Goal: Task Accomplishment & Management: Manage account settings

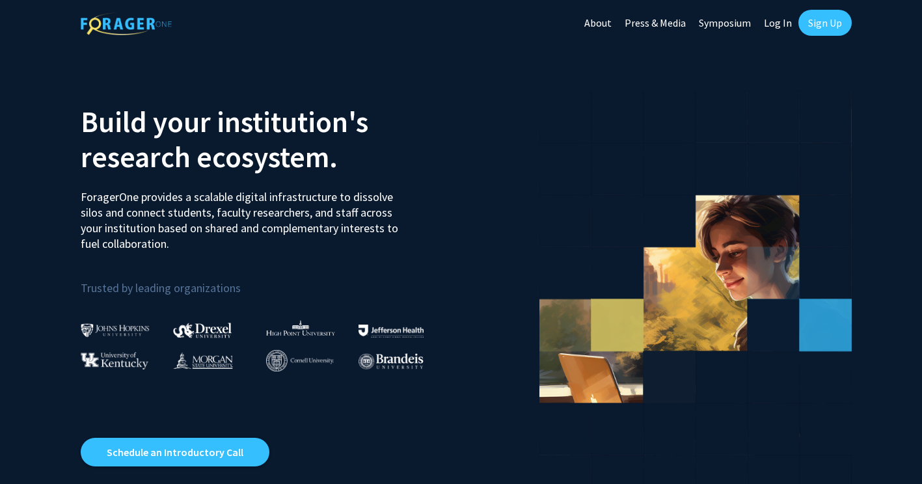
click at [829, 23] on link "Sign Up" at bounding box center [824, 23] width 53 height 26
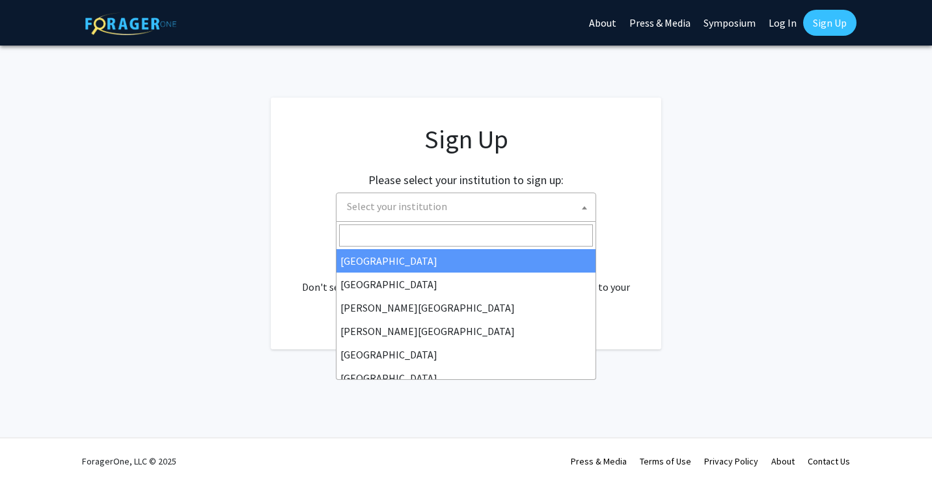
click at [523, 207] on span "Select your institution" at bounding box center [469, 206] width 254 height 27
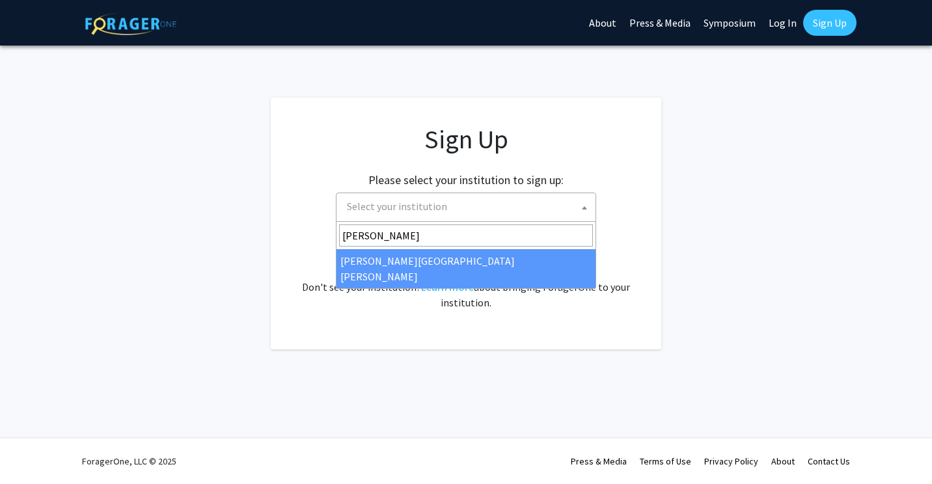
type input "john"
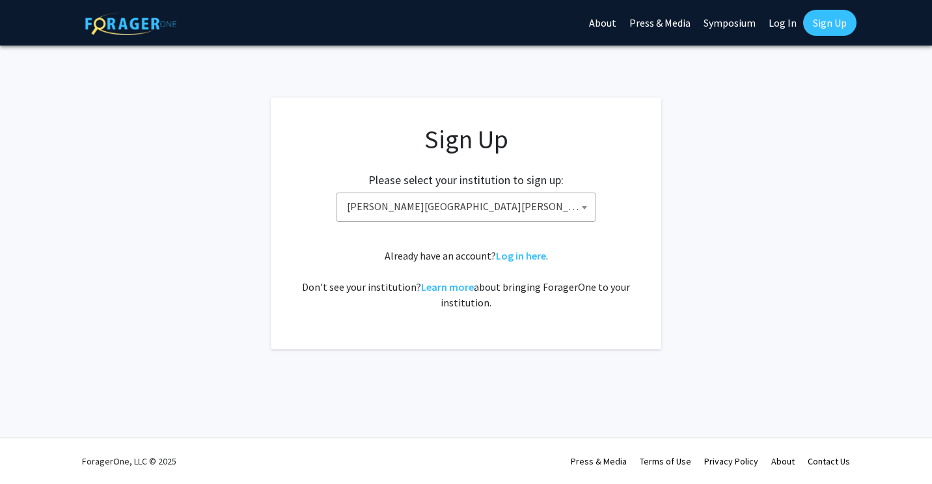
select select "1"
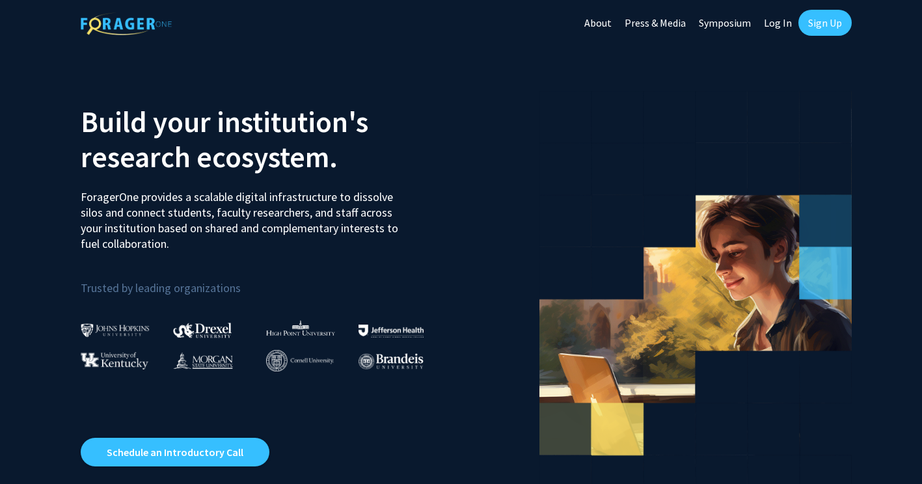
click at [781, 19] on link "Log In" at bounding box center [777, 23] width 41 height 46
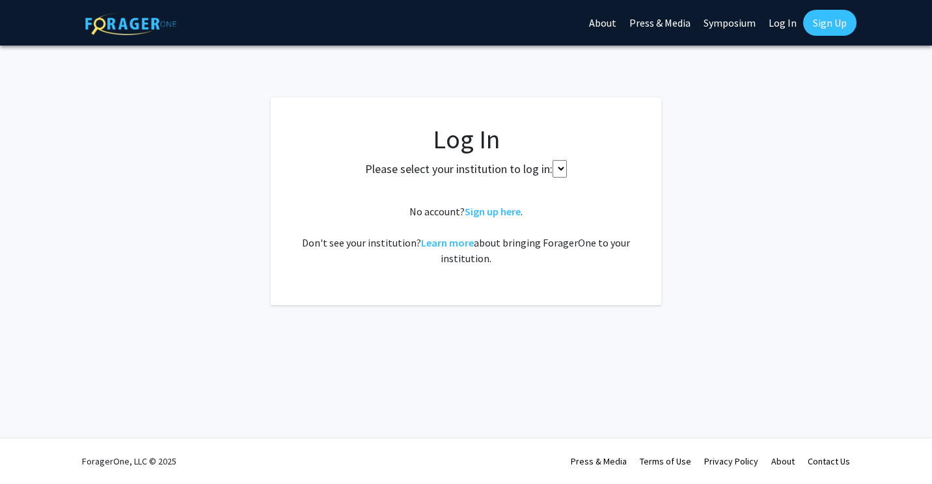
select select
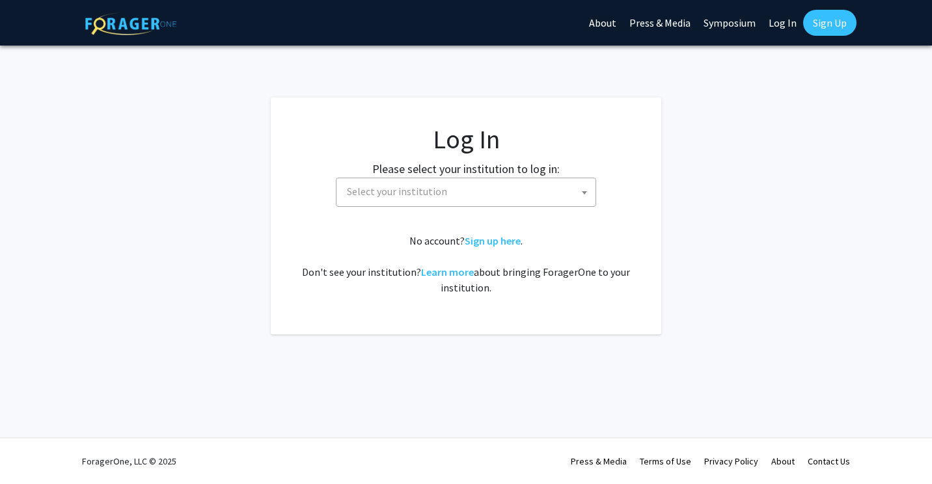
click at [506, 197] on span "Select your institution" at bounding box center [469, 191] width 254 height 27
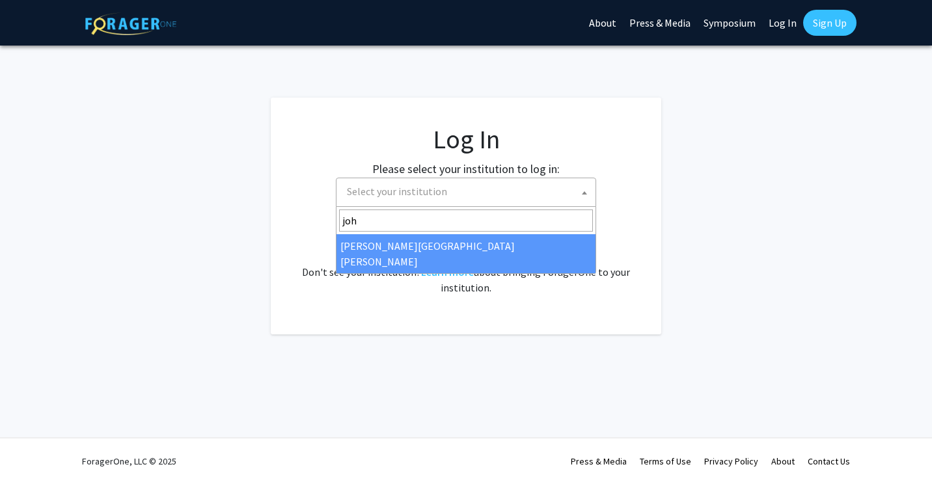
type input "joh"
select select "1"
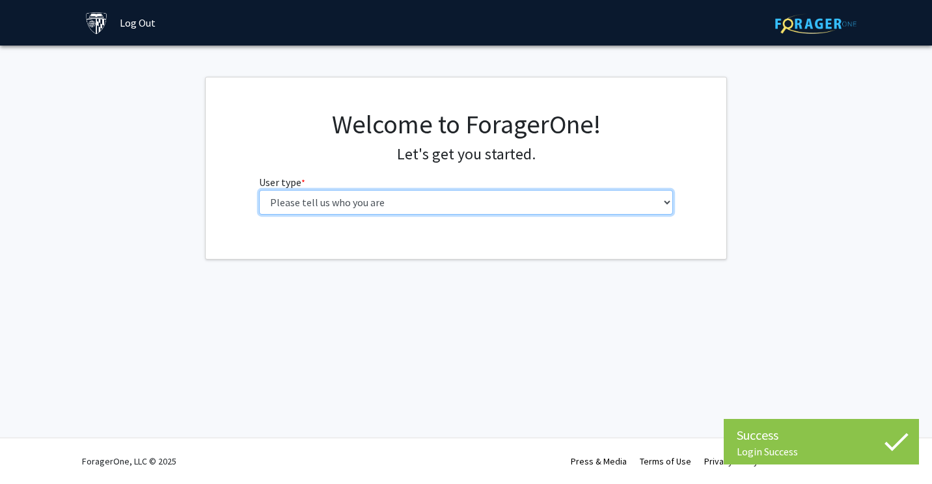
click at [430, 202] on select "Please tell us who you are Undergraduate Student Master's Student Doctoral Cand…" at bounding box center [466, 202] width 415 height 25
select select "1: undergrad"
click at [259, 190] on select "Please tell us who you are Undergraduate Student Master's Student Doctoral Cand…" at bounding box center [466, 202] width 415 height 25
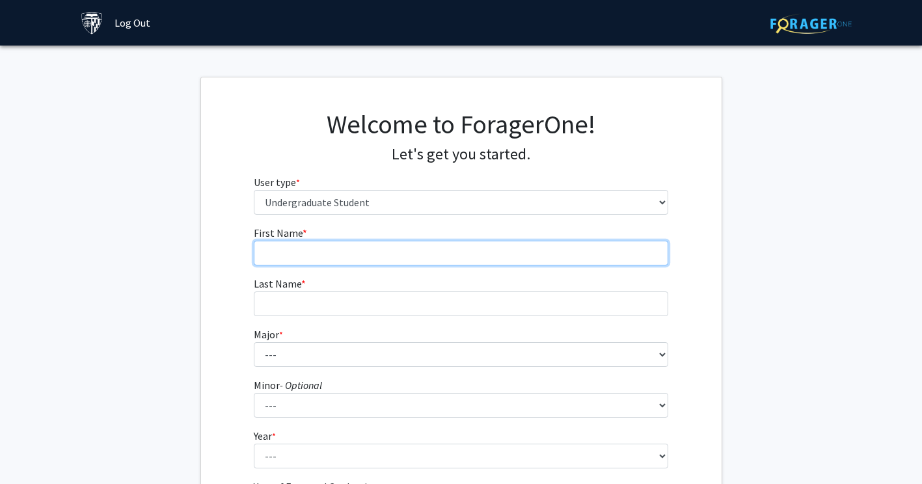
click at [440, 258] on input "First Name * required" at bounding box center [461, 253] width 415 height 25
type input "Maya"
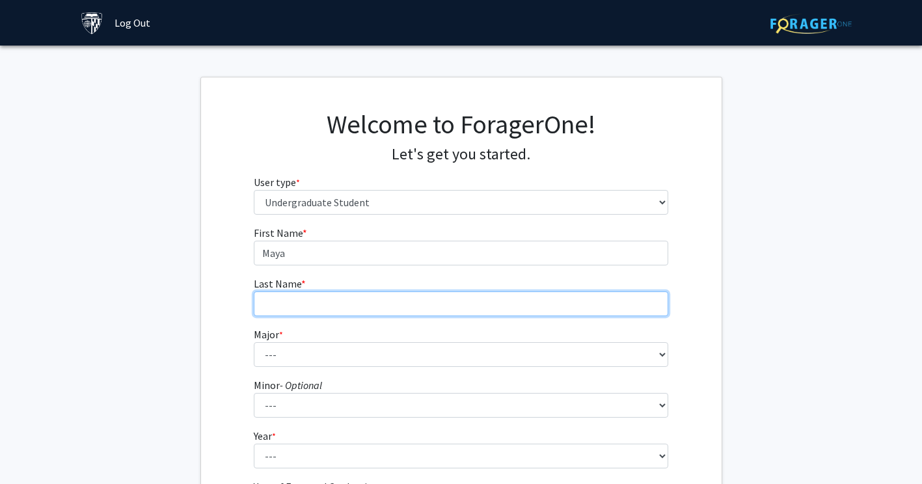
type input "[PERSON_NAME]"
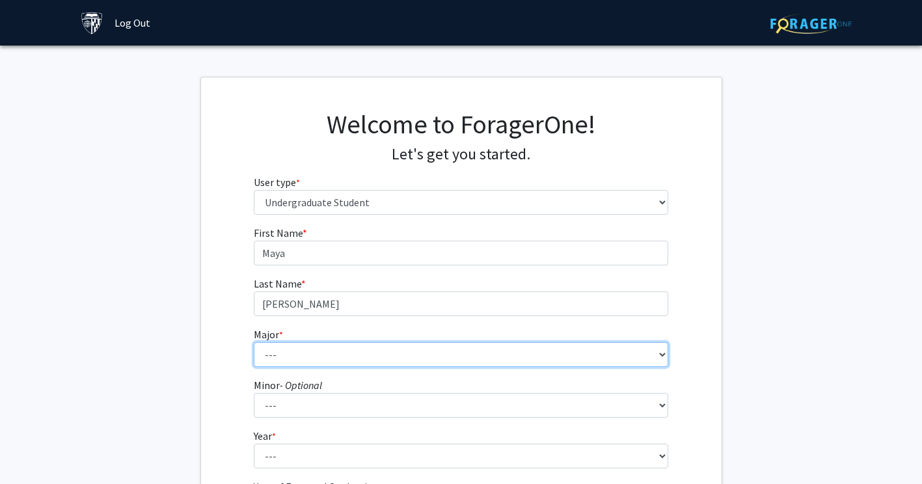
click at [413, 356] on select "--- Africana Studies Anthropology Applied Mathematics & Statistics Archaeology …" at bounding box center [461, 354] width 415 height 25
select select "31: 45"
click at [254, 342] on select "--- Africana Studies Anthropology Applied Mathematics & Statistics Archaeology …" at bounding box center [461, 354] width 415 height 25
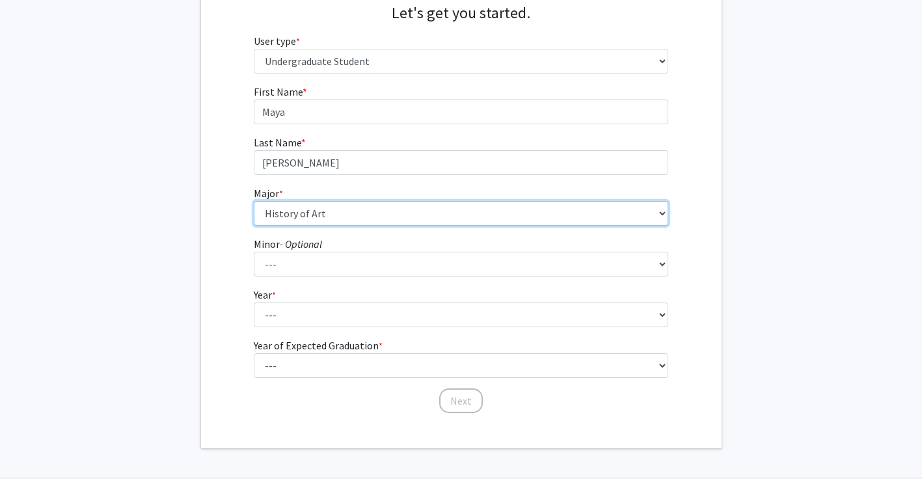
scroll to position [142, 0]
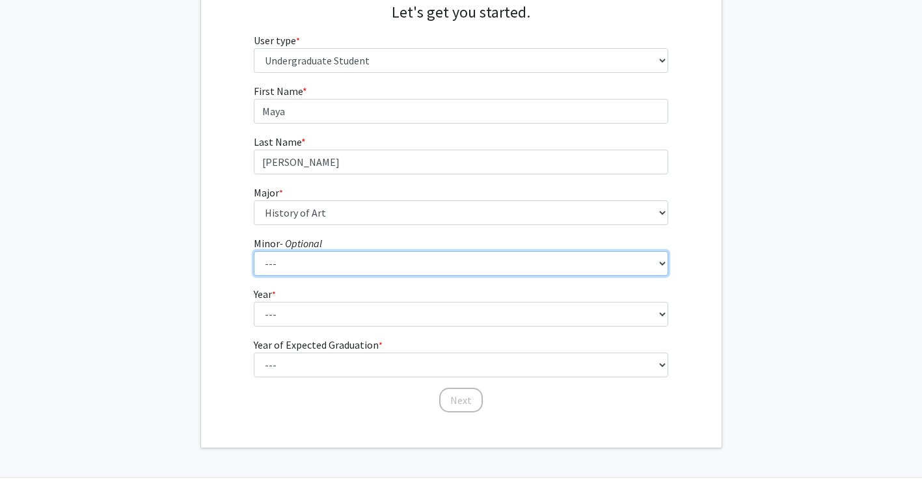
click at [357, 260] on select "--- Accounting and Financial Management Africana Studies Anthropology Applied M…" at bounding box center [461, 263] width 415 height 25
select select "33: 45"
click at [254, 251] on select "--- Accounting and Financial Management Africana Studies Anthropology Applied M…" at bounding box center [461, 263] width 415 height 25
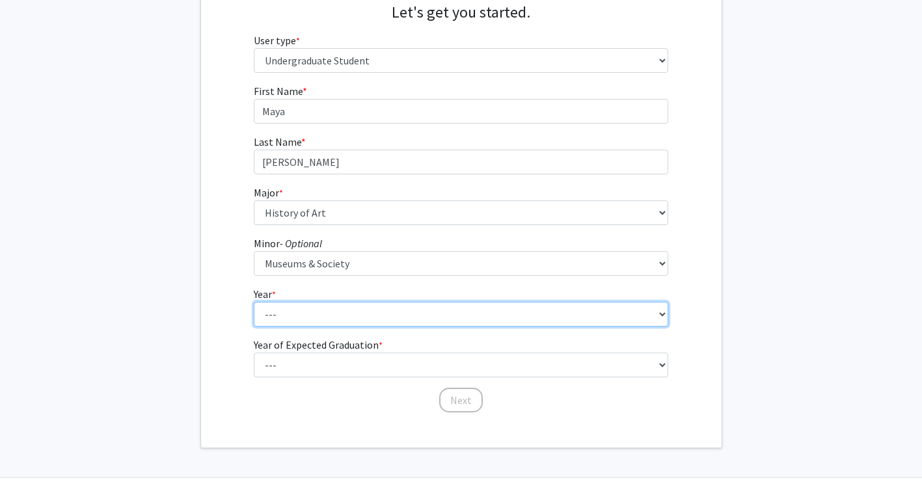
click at [377, 320] on select "--- First-year Sophomore Junior Senior Postbaccalaureate Certificate" at bounding box center [461, 314] width 415 height 25
select select "2: sophomore"
click at [254, 302] on select "--- First-year Sophomore Junior Senior Postbaccalaureate Certificate" at bounding box center [461, 314] width 415 height 25
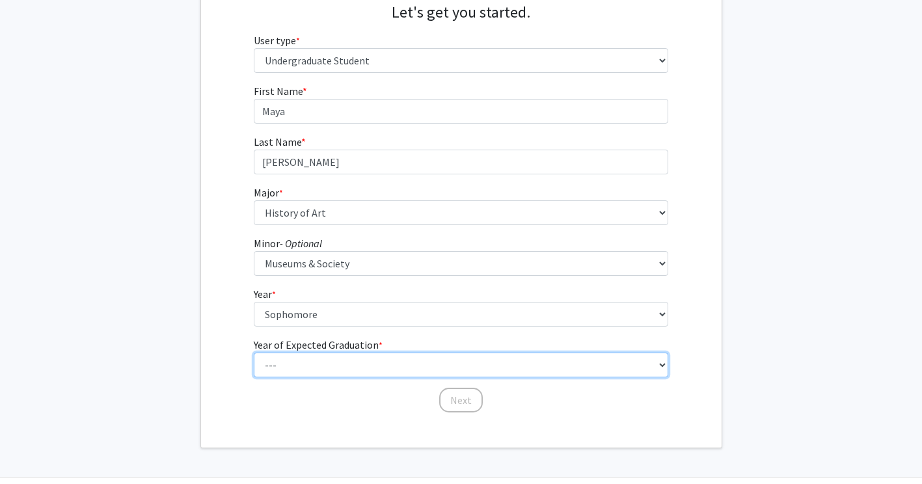
click at [353, 364] on select "--- 2025 2026 2027 2028 2029 2030 2031 2032 2033 2034" at bounding box center [461, 365] width 415 height 25
select select "4: 2028"
click at [254, 353] on select "--- 2025 2026 2027 2028 2029 2030 2031 2032 2033 2034" at bounding box center [461, 365] width 415 height 25
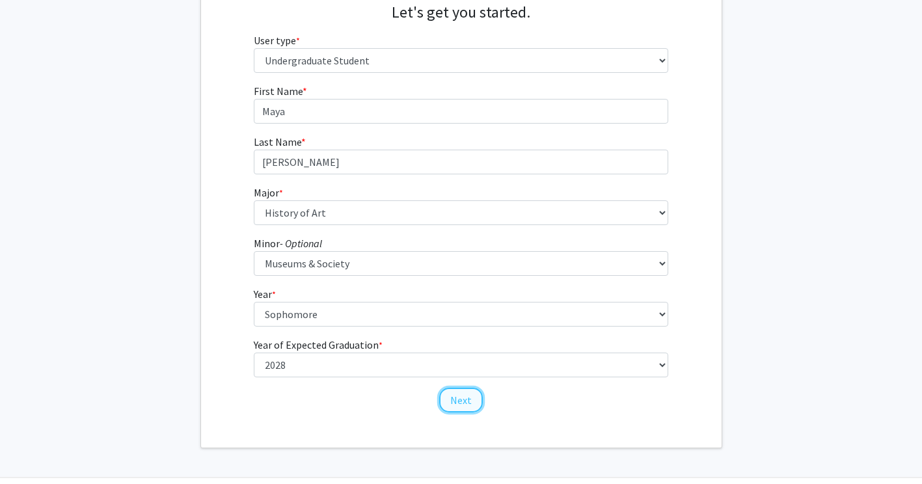
click at [459, 397] on button "Next" at bounding box center [461, 400] width 44 height 25
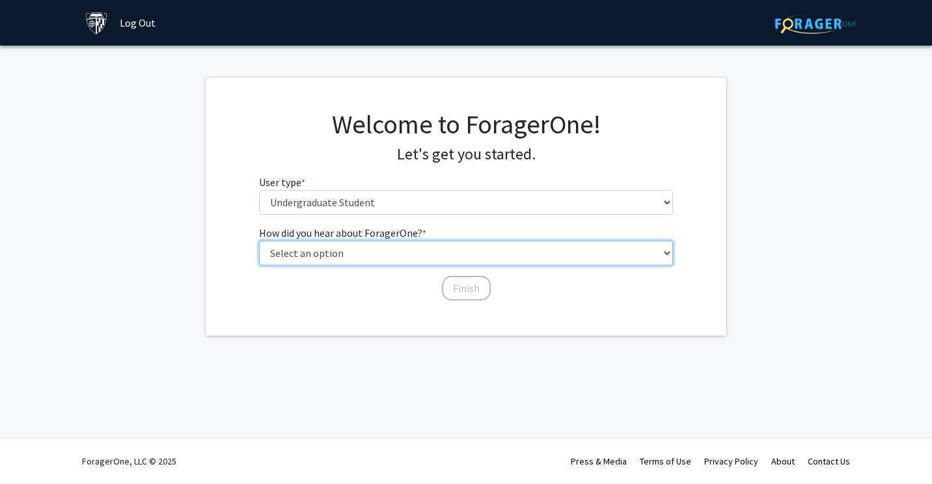
click at [438, 256] on select "Select an option Peer/student recommendation Faculty/staff recommendation Unive…" at bounding box center [466, 253] width 415 height 25
select select "2: faculty_recommendation"
click at [259, 241] on select "Select an option Peer/student recommendation Faculty/staff recommendation Unive…" at bounding box center [466, 253] width 415 height 25
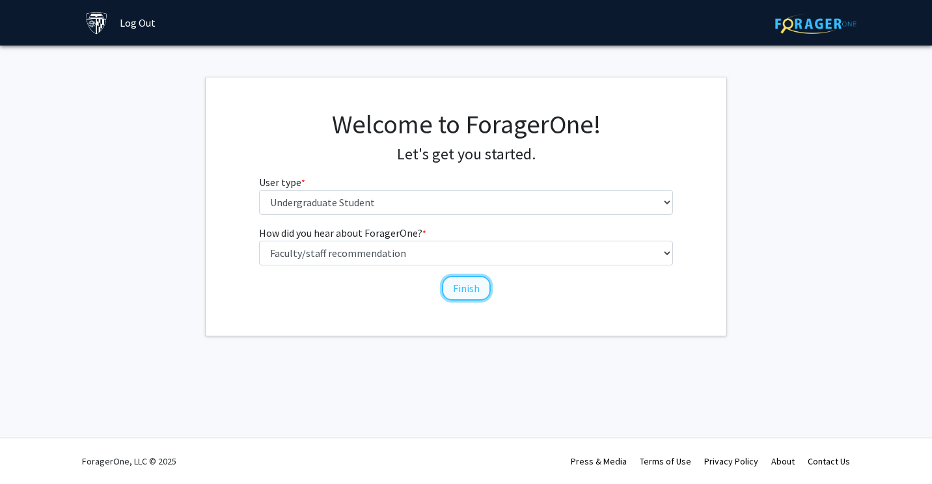
click at [457, 286] on button "Finish" at bounding box center [466, 288] width 49 height 25
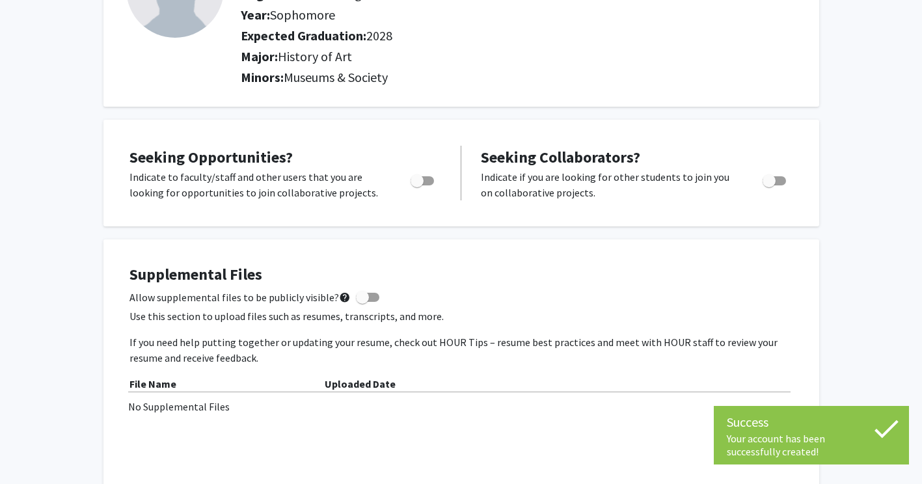
scroll to position [151, 0]
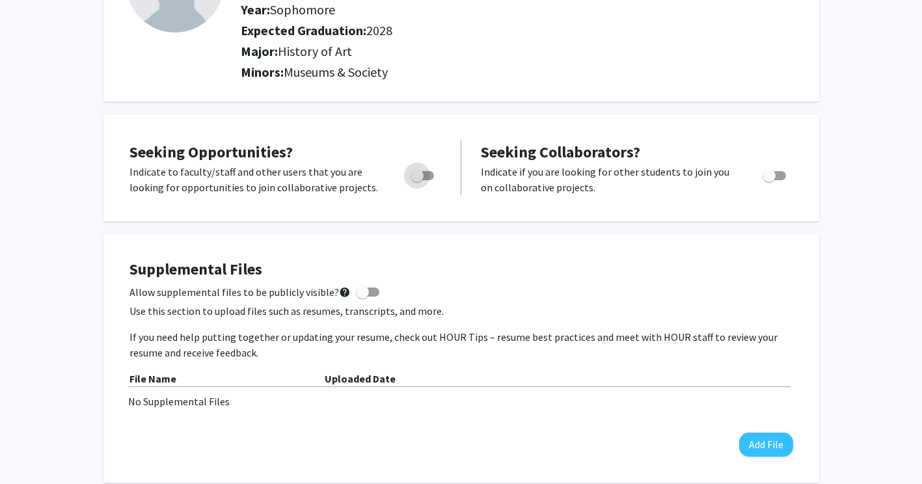
click at [426, 177] on span "Toggle" at bounding box center [422, 175] width 23 height 9
click at [417, 180] on input "Are you actively seeking opportunities?" at bounding box center [416, 180] width 1 height 1
checkbox input "true"
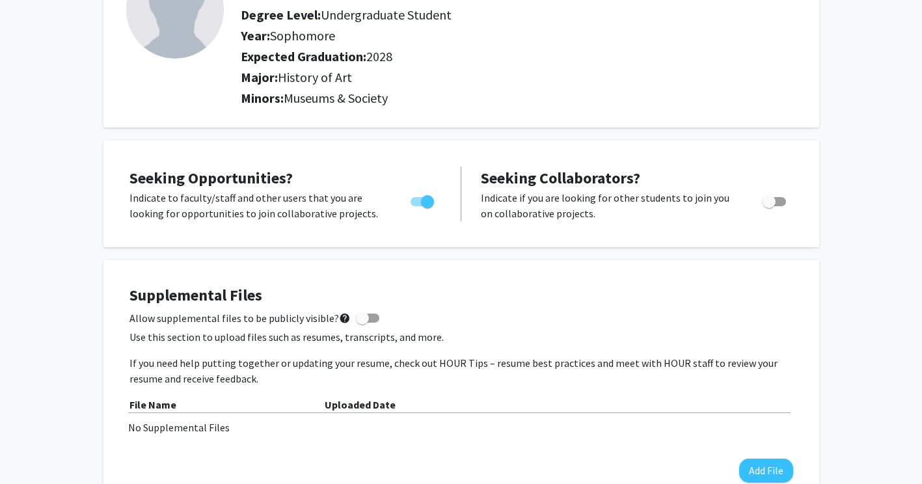
scroll to position [0, 0]
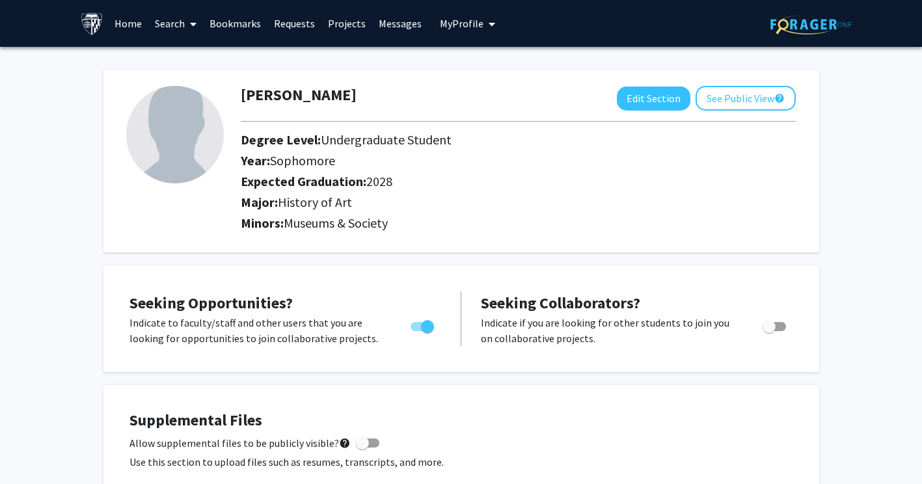
click at [185, 24] on link "Search" at bounding box center [175, 24] width 55 height 46
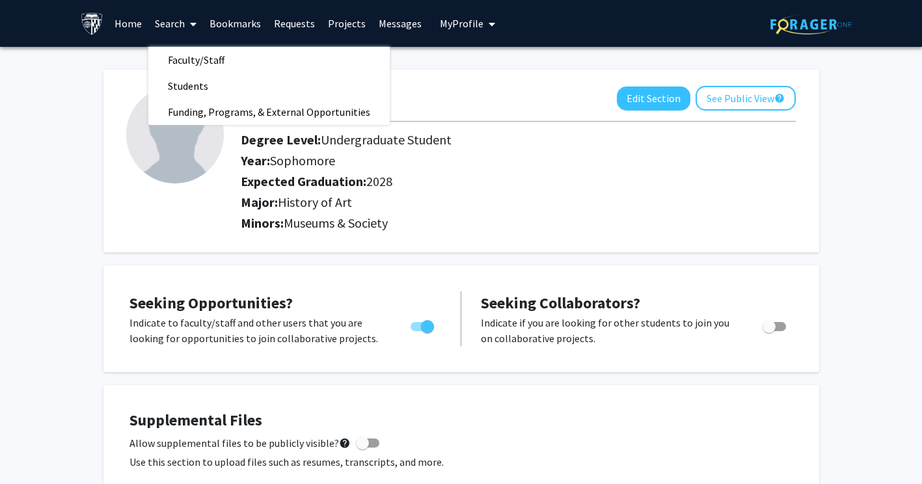
click at [342, 21] on link "Projects" at bounding box center [346, 24] width 51 height 46
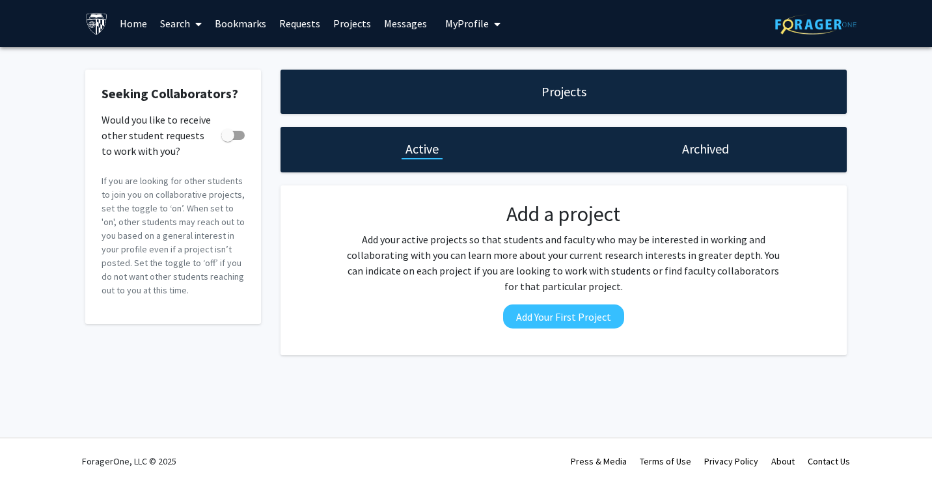
click at [178, 23] on link "Search" at bounding box center [181, 24] width 55 height 46
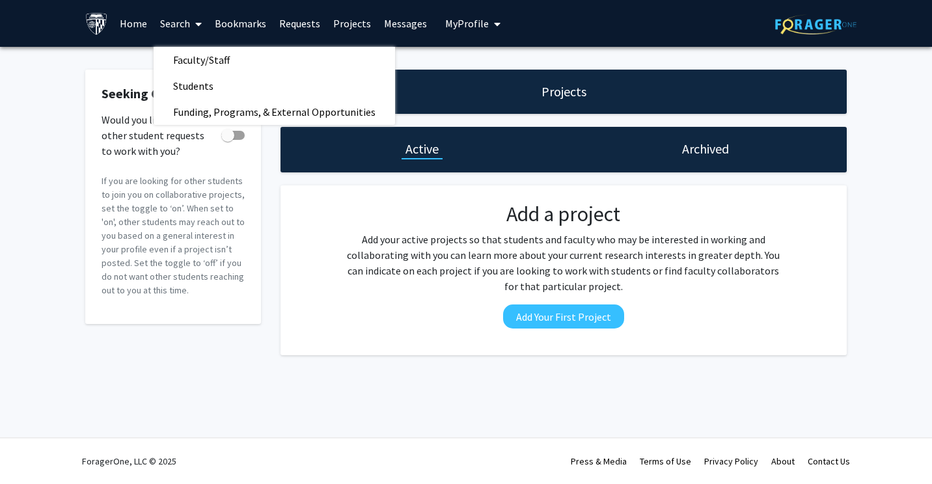
click at [133, 22] on link "Home" at bounding box center [133, 24] width 40 height 46
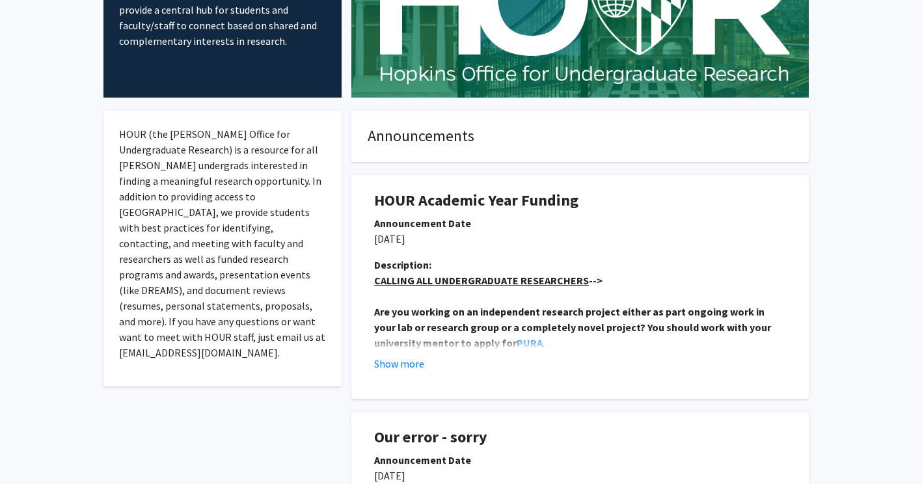
scroll to position [121, 0]
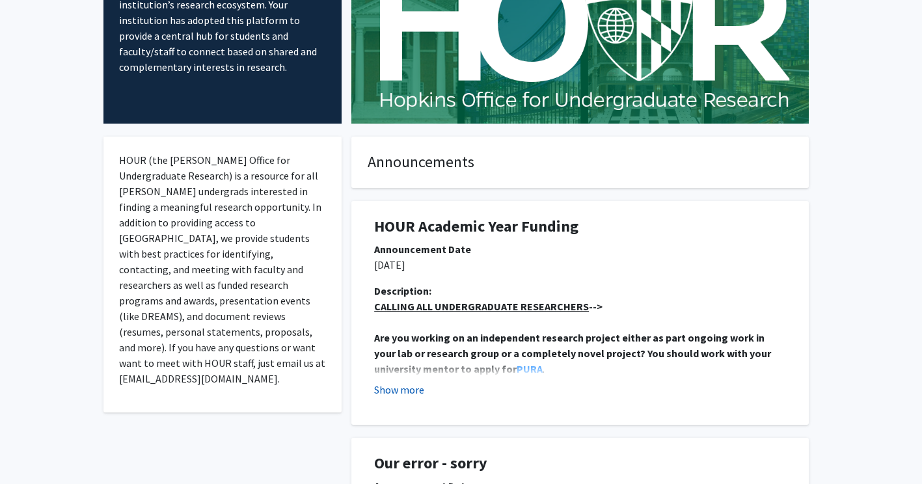
click at [391, 391] on button "Show more" at bounding box center [399, 390] width 50 height 16
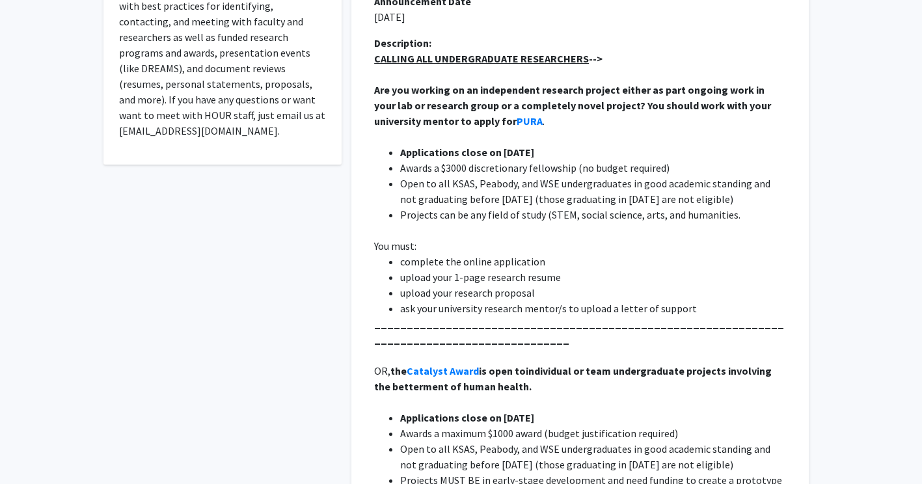
scroll to position [0, 0]
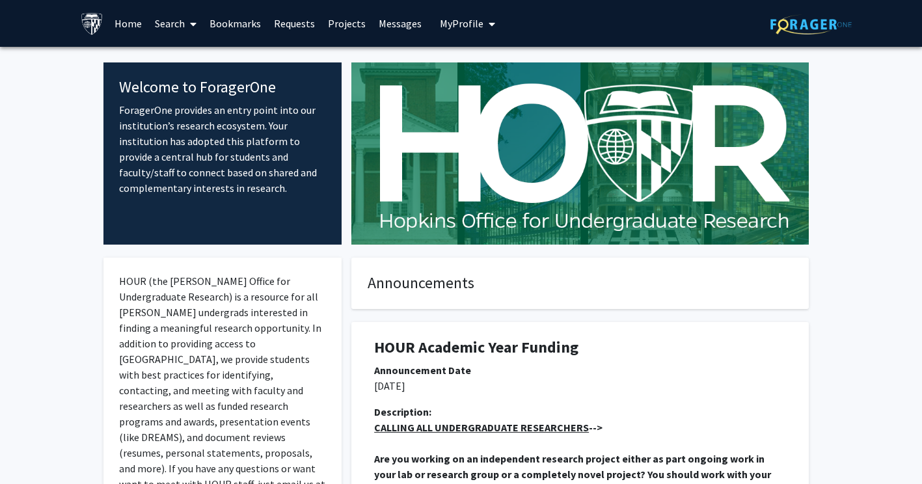
click at [483, 28] on span "My profile dropdown to access profile and logout" at bounding box center [489, 24] width 12 height 46
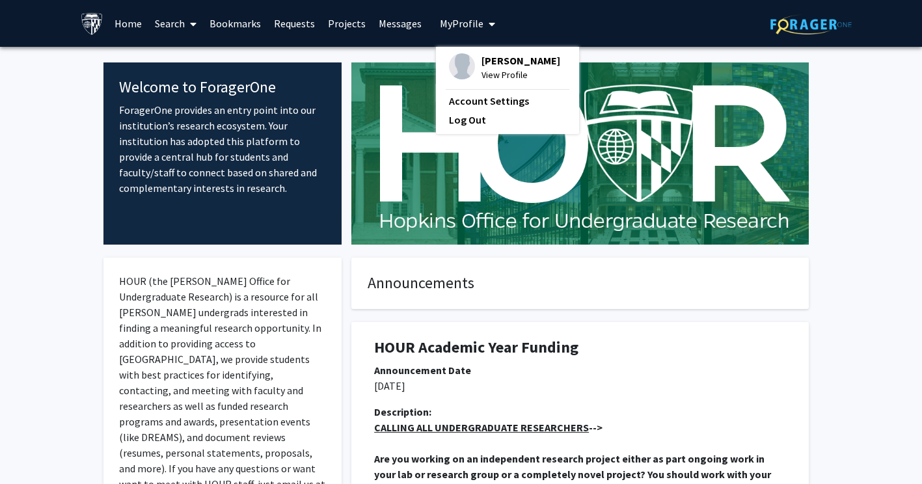
click at [492, 75] on span "View Profile" at bounding box center [521, 75] width 79 height 14
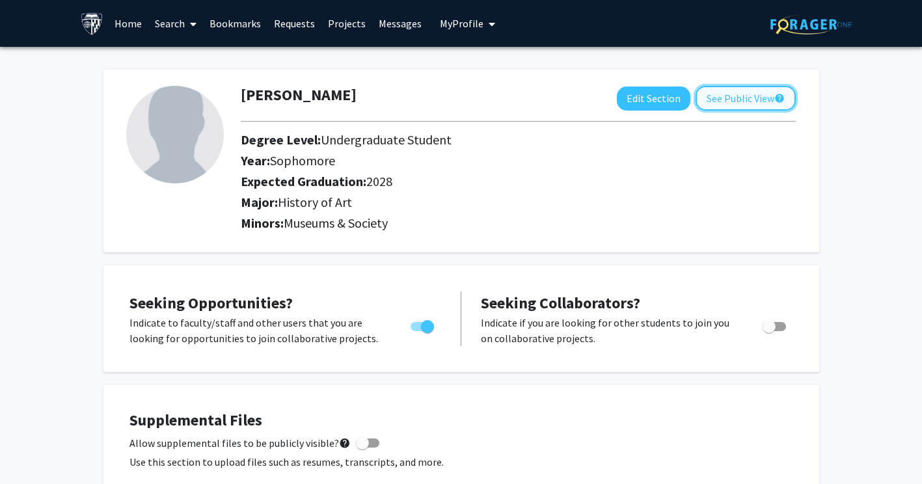
click at [750, 97] on button "See Public View help" at bounding box center [746, 98] width 100 height 25
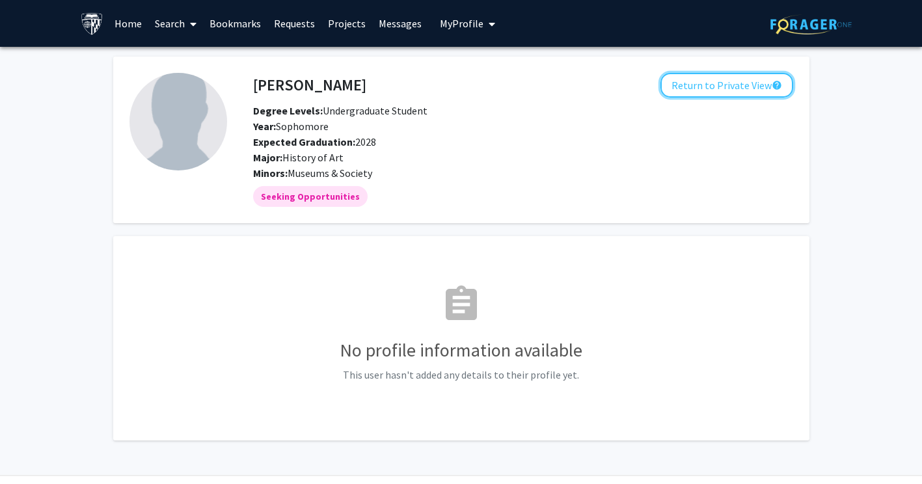
click at [750, 97] on button "Return to Private View help" at bounding box center [726, 85] width 133 height 25
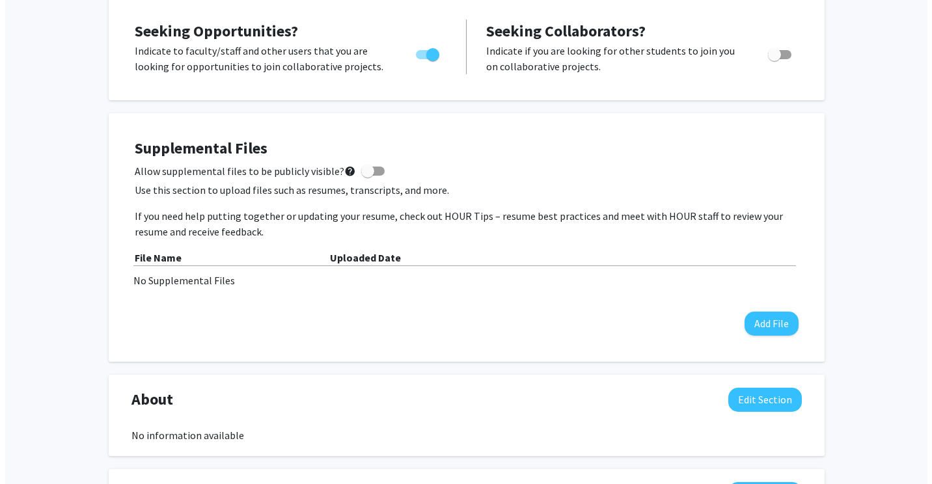
scroll to position [279, 0]
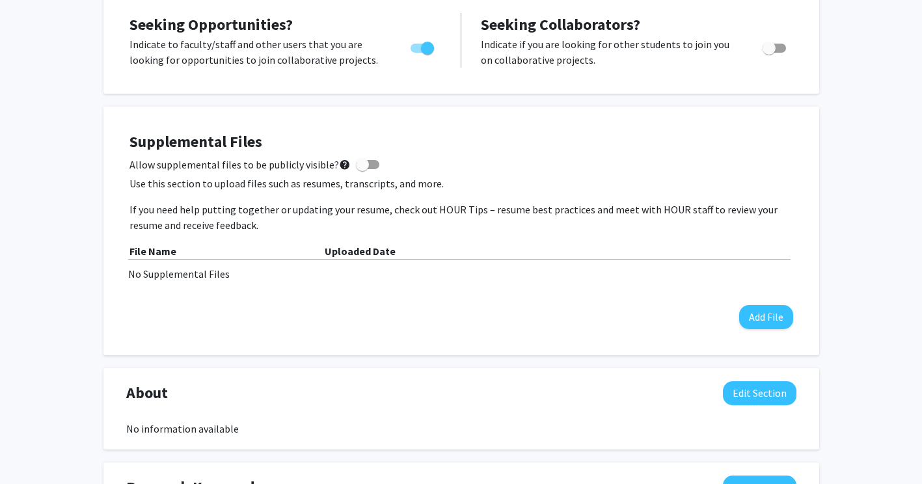
click at [356, 160] on span at bounding box center [362, 164] width 13 height 13
click at [362, 169] on input "Allow supplemental files to be publicly visible? help" at bounding box center [362, 169] width 1 height 1
checkbox input "true"
click at [779, 319] on button "Add File" at bounding box center [766, 317] width 54 height 24
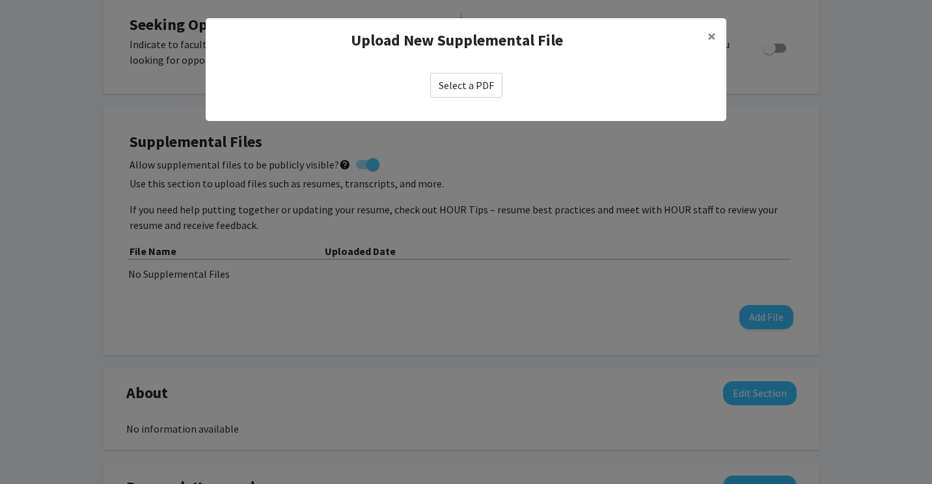
click at [466, 77] on label "Select a PDF" at bounding box center [466, 85] width 72 height 25
click at [0, 0] on input "Select a PDF" at bounding box center [0, 0] width 0 height 0
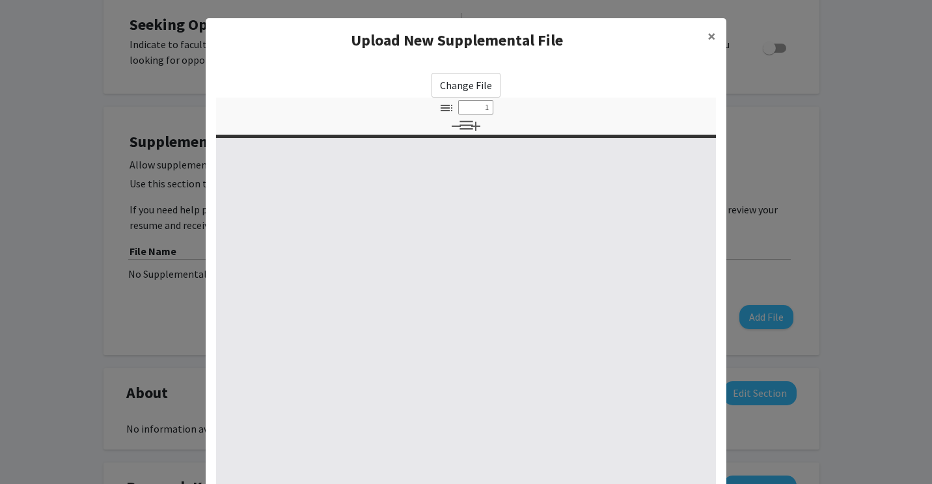
select select "custom"
type input "0"
select select "custom"
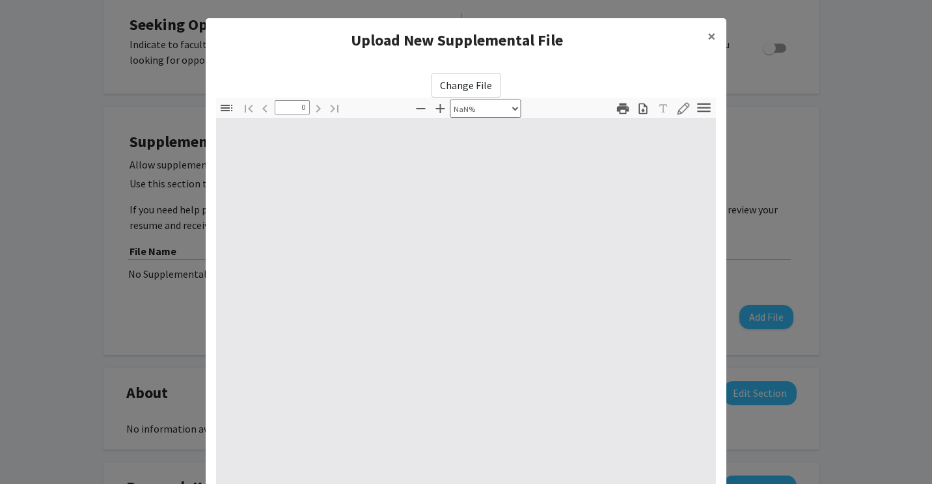
type input "1"
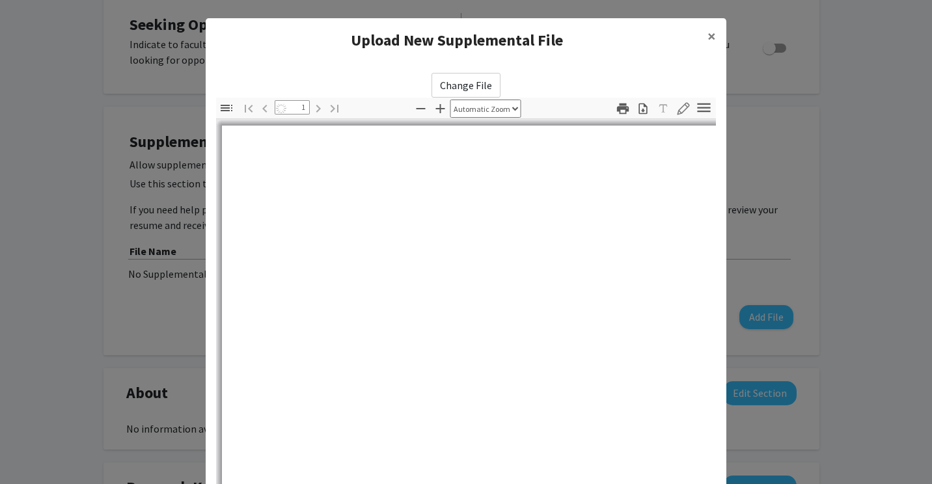
select select "auto"
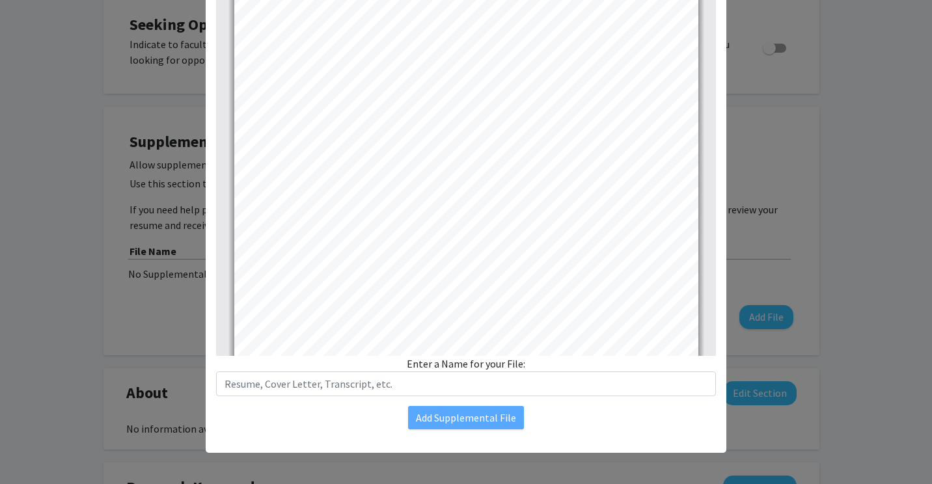
scroll to position [0, 0]
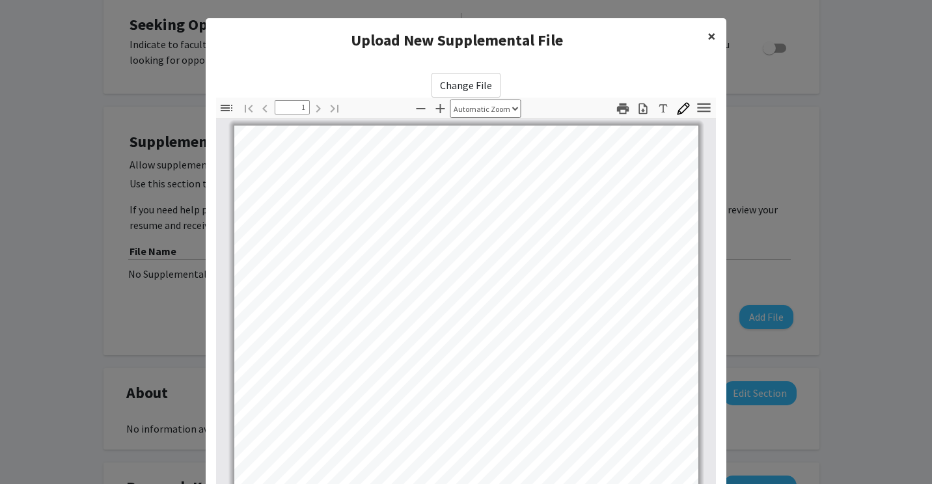
click at [707, 36] on span "×" at bounding box center [711, 36] width 8 height 20
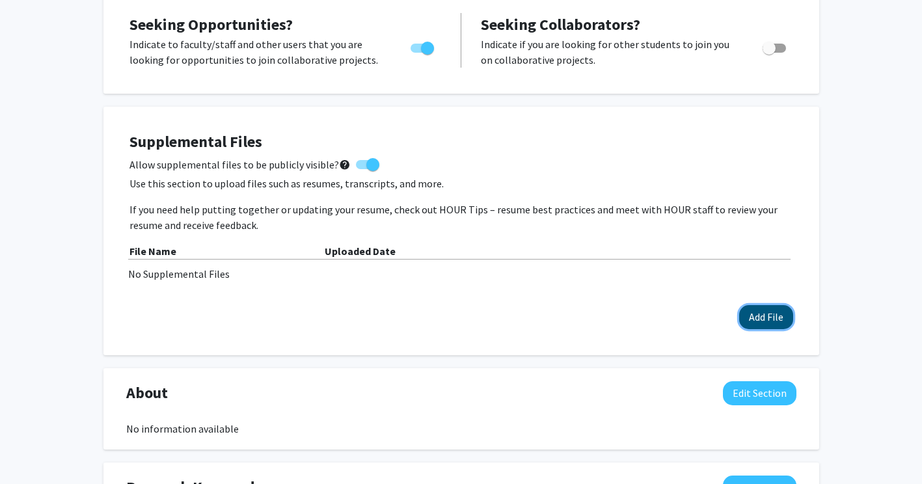
click at [756, 321] on button "Add File" at bounding box center [766, 317] width 54 height 24
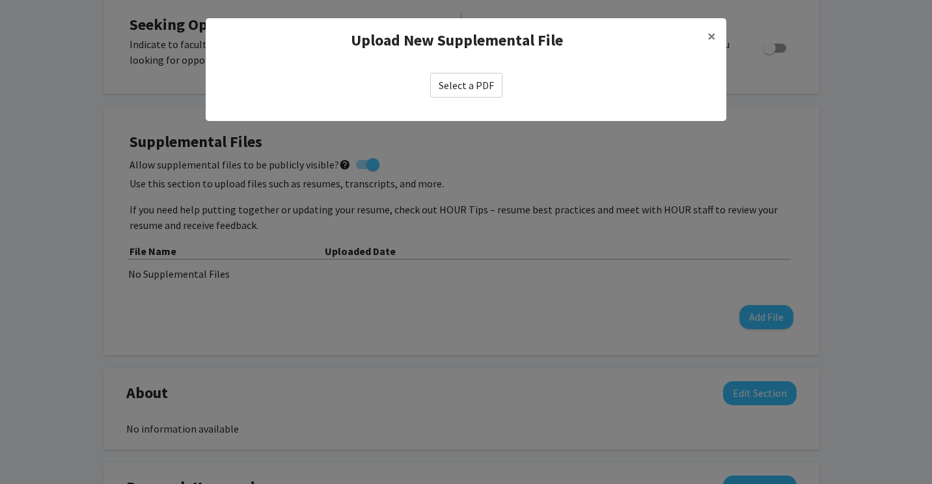
click at [454, 81] on label "Select a PDF" at bounding box center [466, 85] width 72 height 25
click at [0, 0] on input "Select a PDF" at bounding box center [0, 0] width 0 height 0
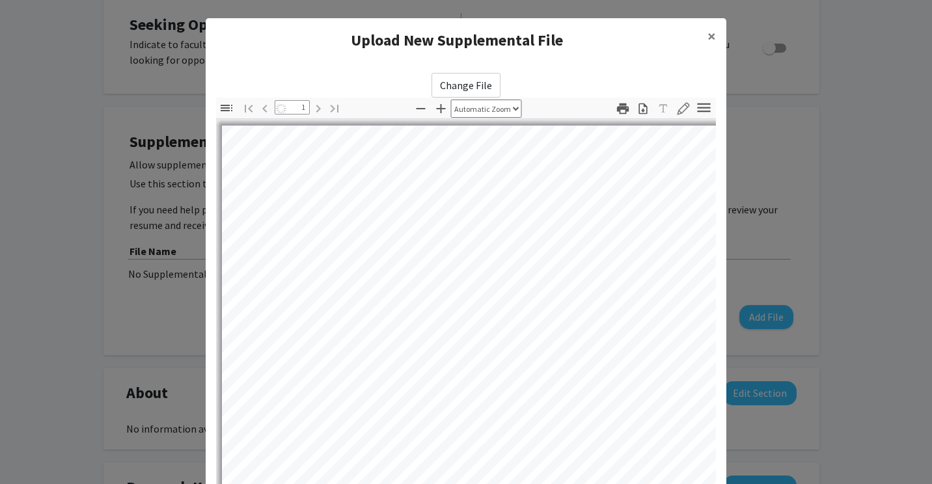
select select "auto"
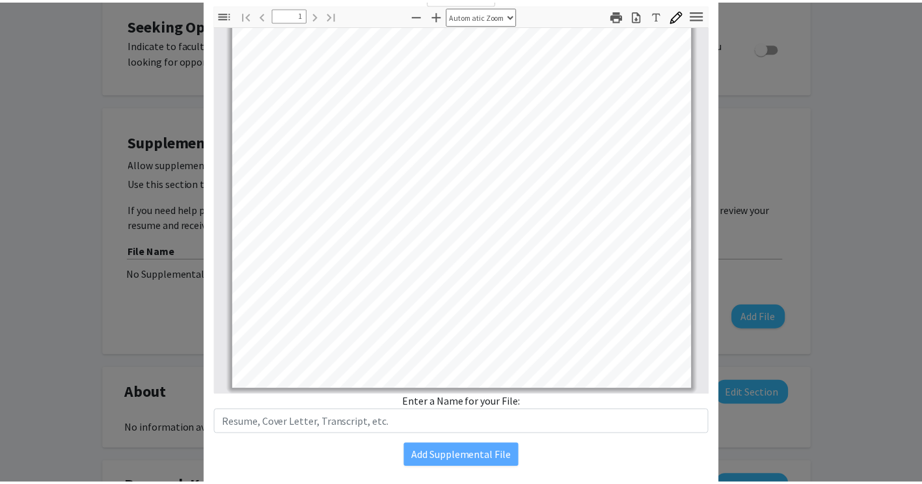
scroll to position [132, 0]
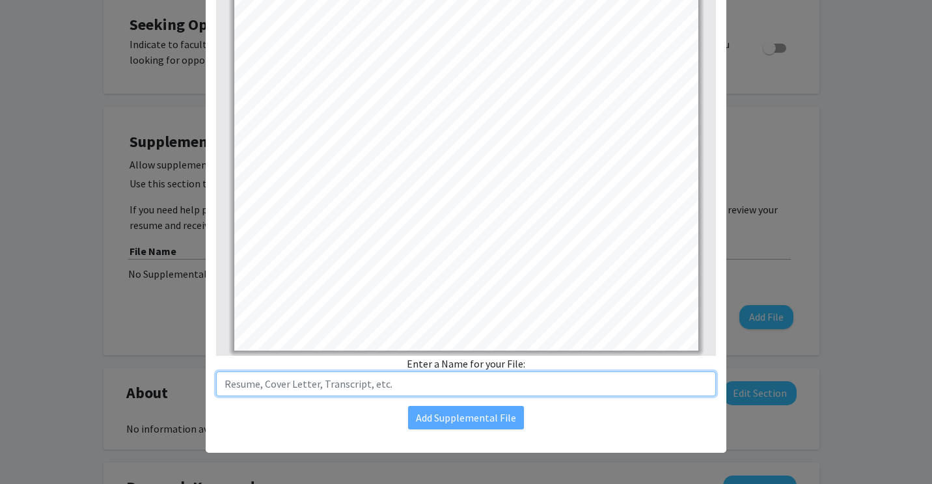
click at [390, 383] on input "text" at bounding box center [466, 384] width 500 height 25
type input "Resume Fall 2025"
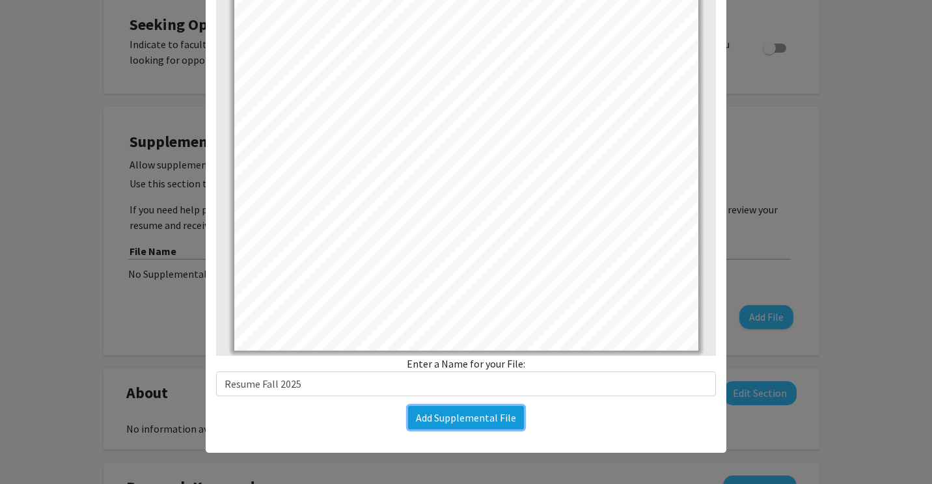
click at [439, 411] on button "Add Supplemental File" at bounding box center [466, 417] width 116 height 23
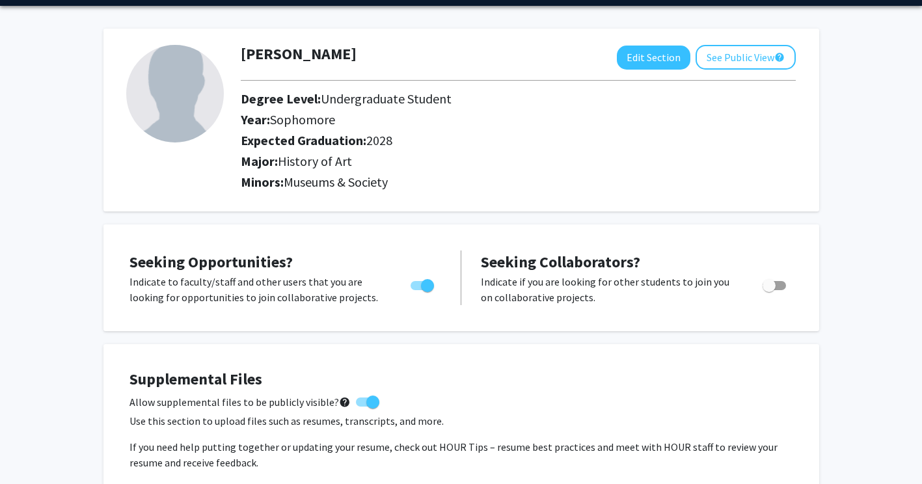
scroll to position [0, 0]
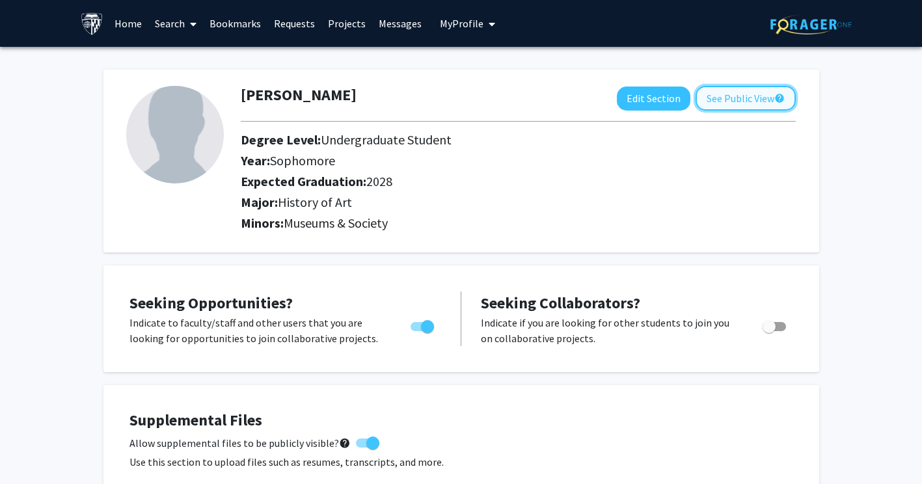
click at [752, 92] on button "See Public View help" at bounding box center [746, 98] width 100 height 25
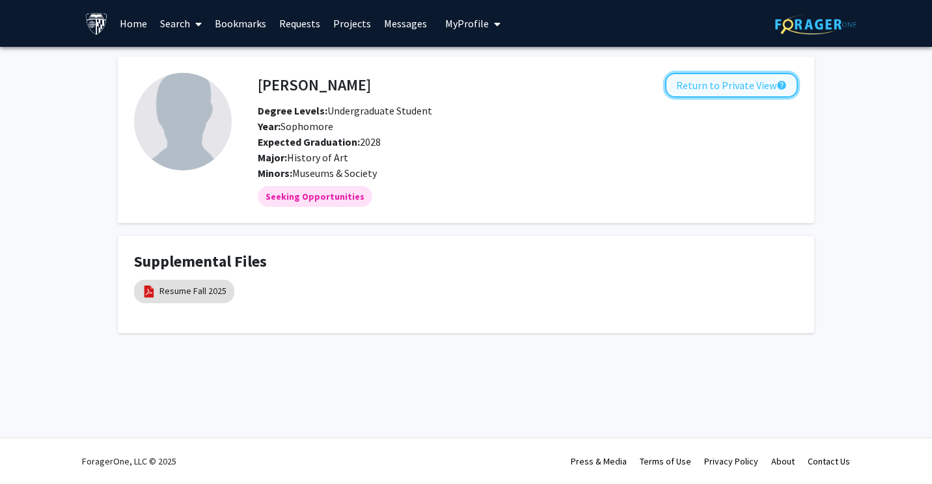
click at [705, 80] on button "Return to Private View help" at bounding box center [731, 85] width 133 height 25
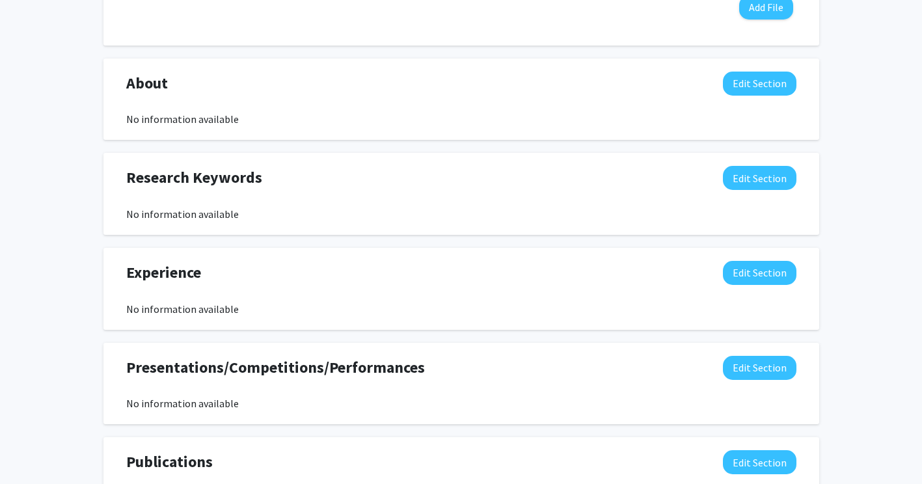
scroll to position [610, 0]
click at [735, 87] on button "Edit Section" at bounding box center [760, 83] width 74 height 24
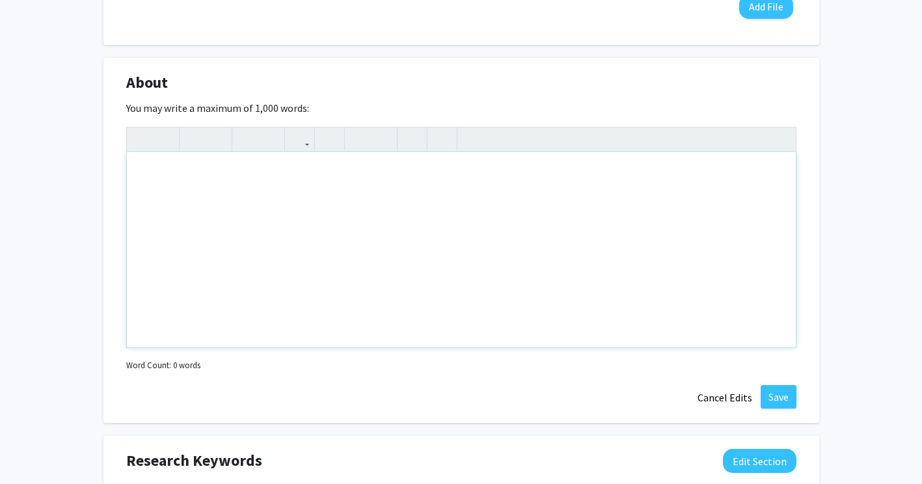
click at [482, 245] on div "Note to users with screen readers: Please deactivate our accessibility plugin f…" at bounding box center [461, 249] width 669 height 195
paste div "Note to users with screen readers: Please deactivate our accessibility plugin f…"
type textarea "<l>Ip dolo si Amet Consect, adi E se d eiusmo temporinc utlabore et Dol Magnaal…"
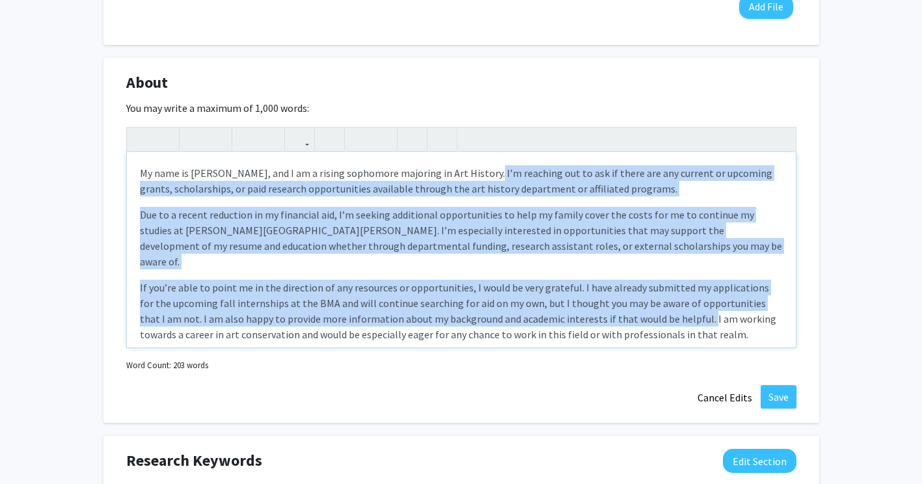
drag, startPoint x: 480, startPoint y: 171, endPoint x: 660, endPoint y: 305, distance: 223.7
click at [660, 305] on div "My name is [PERSON_NAME], and I am a rising sophomore majoring in Art History. …" at bounding box center [461, 249] width 669 height 195
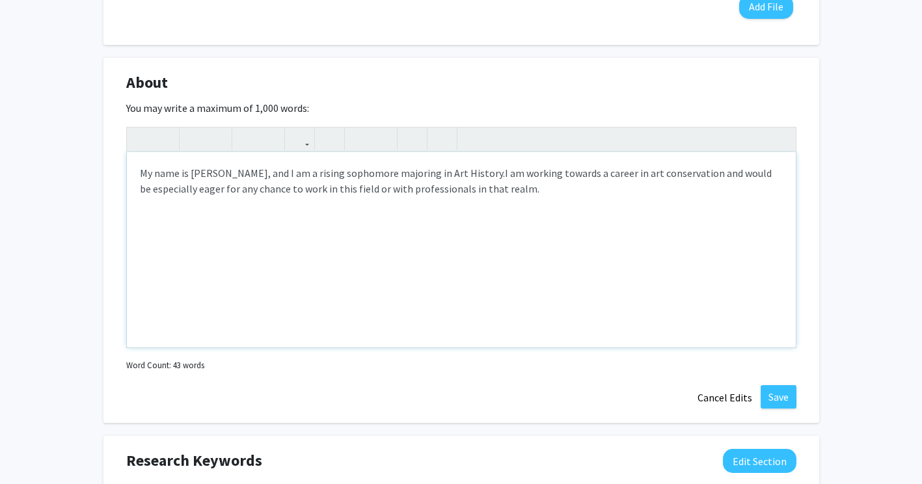
click at [605, 237] on div "My name is [PERSON_NAME], and I am a rising sophomore majoring in Art History. …" at bounding box center [461, 249] width 669 height 195
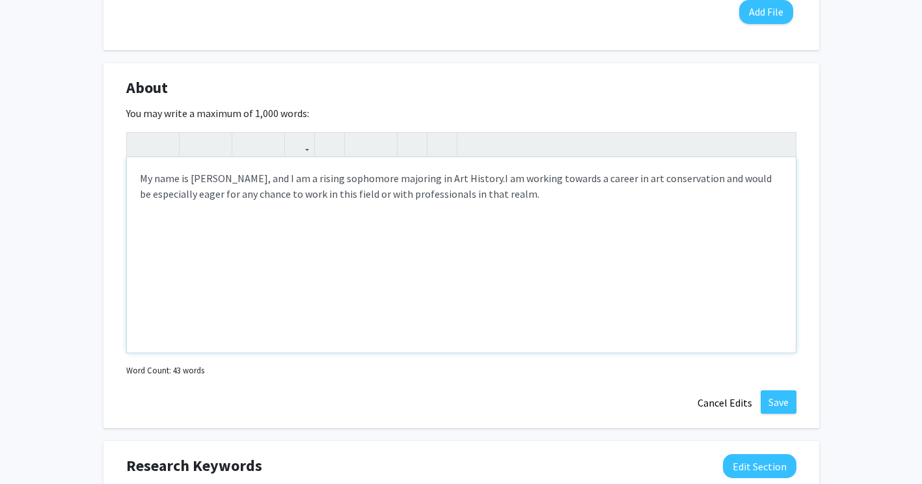
scroll to position [606, 0]
click at [510, 195] on span "I am working towards a career in art conservation and would be especially eager…" at bounding box center [456, 184] width 632 height 29
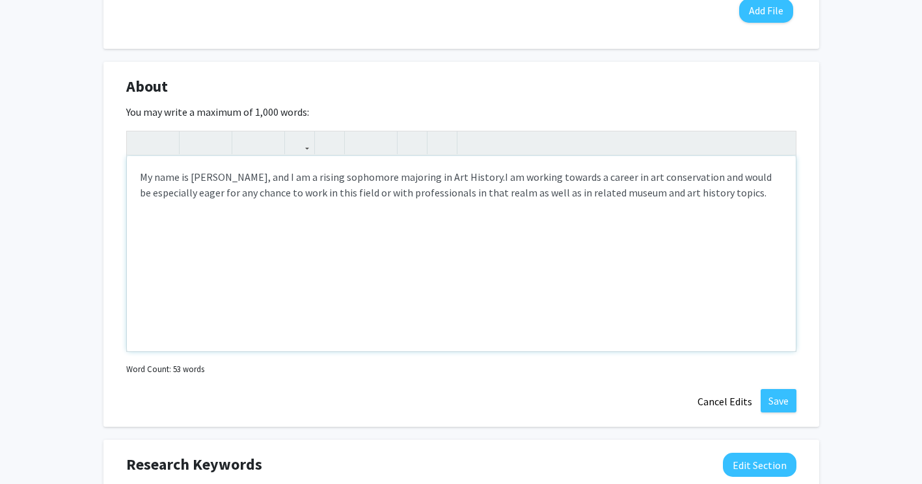
click at [635, 194] on span "I am working towards a career in art conservation and would be especially eager…" at bounding box center [456, 184] width 632 height 29
click at [692, 195] on span "I am working towards a career in art conservation and would be especially eager…" at bounding box center [456, 192] width 632 height 44
type textarea "<p>My name is [PERSON_NAME], and I am a rising sophomore majoring in Art Histor…"
click at [653, 223] on div "My name is [PERSON_NAME], and I am a rising sophomore majoring in Art History. …" at bounding box center [461, 253] width 669 height 195
click at [774, 398] on button "Save" at bounding box center [779, 400] width 36 height 23
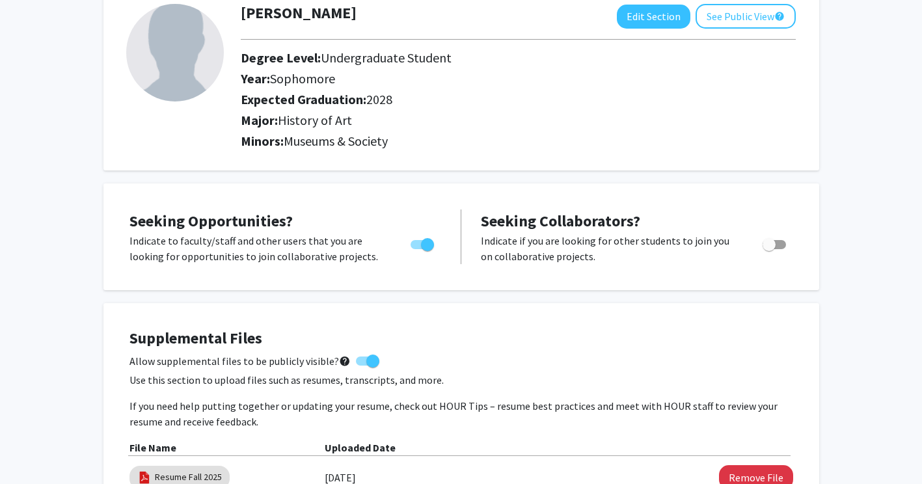
scroll to position [0, 0]
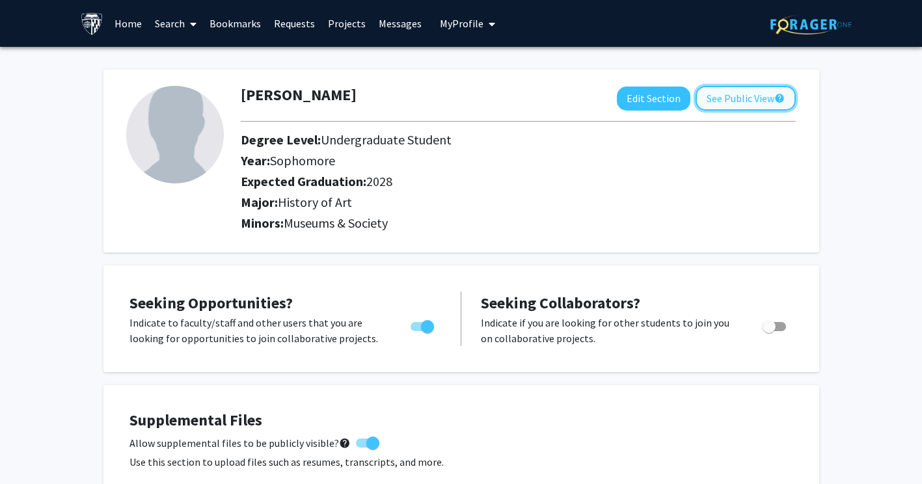
click at [730, 98] on button "See Public View help" at bounding box center [746, 98] width 100 height 25
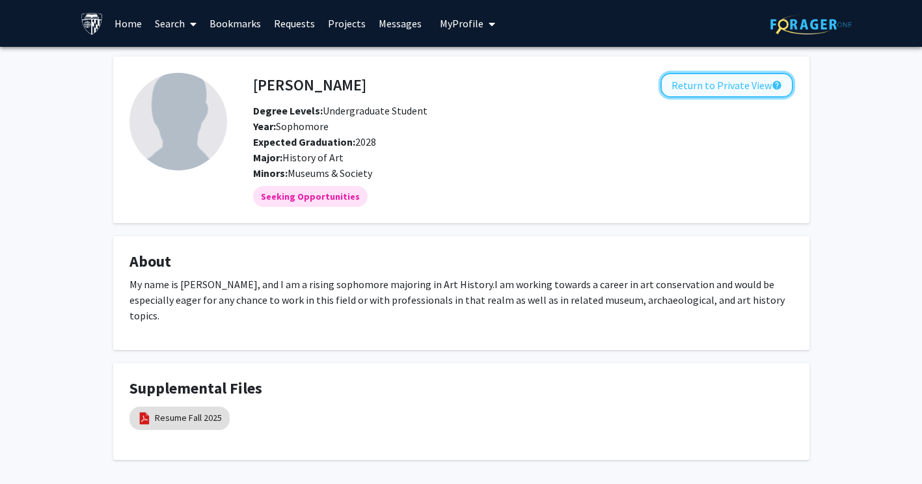
click at [717, 87] on button "Return to Private View help" at bounding box center [726, 85] width 133 height 25
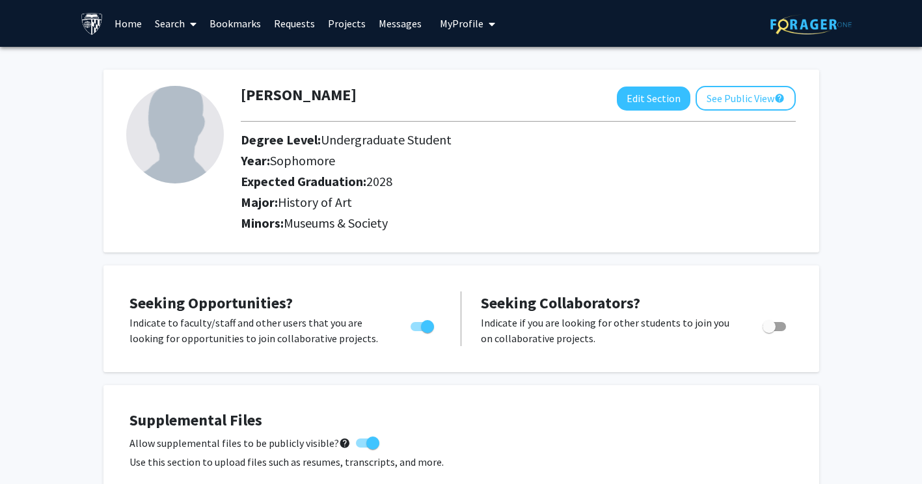
click at [159, 150] on img at bounding box center [175, 135] width 98 height 98
click at [659, 97] on button "Edit Section" at bounding box center [654, 99] width 74 height 24
select select "sophomore"
select select "2028"
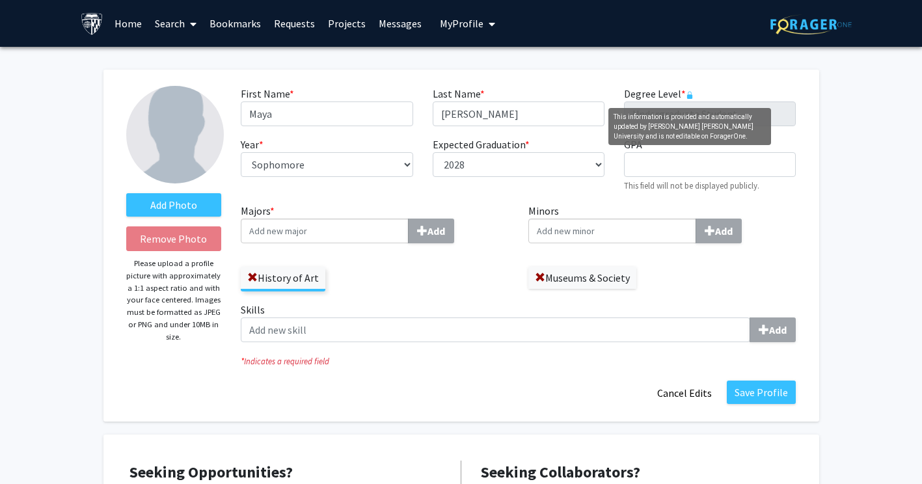
click at [689, 92] on icon "This information is provided and automatically updated by Johns Hopkins Univers…" at bounding box center [689, 92] width 3 height 3
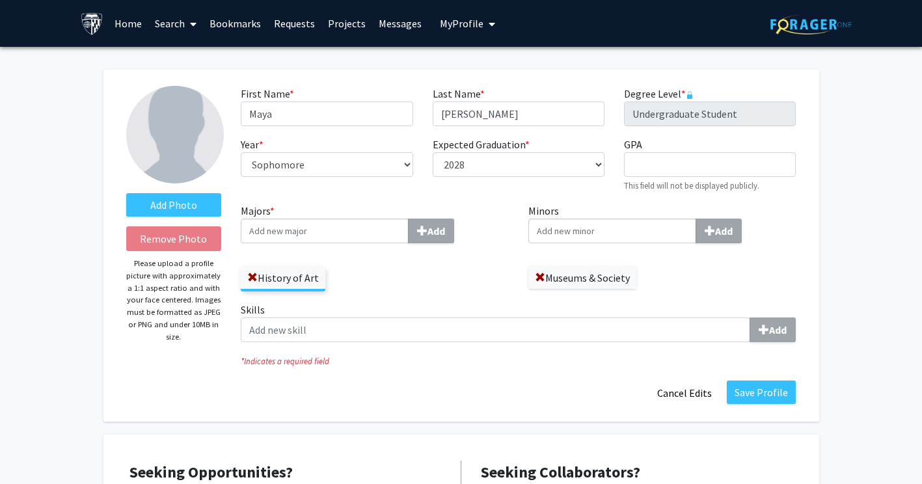
click at [689, 92] on icon "This information is provided and automatically updated by Johns Hopkins Univers…" at bounding box center [689, 92] width 3 height 3
click at [700, 392] on button "Cancel Edits" at bounding box center [685, 393] width 72 height 25
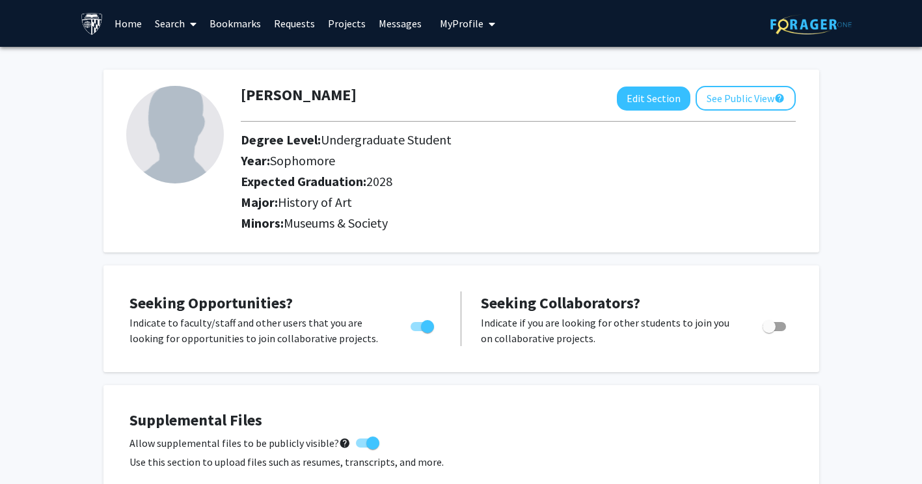
click at [113, 20] on link "Home" at bounding box center [128, 24] width 40 height 46
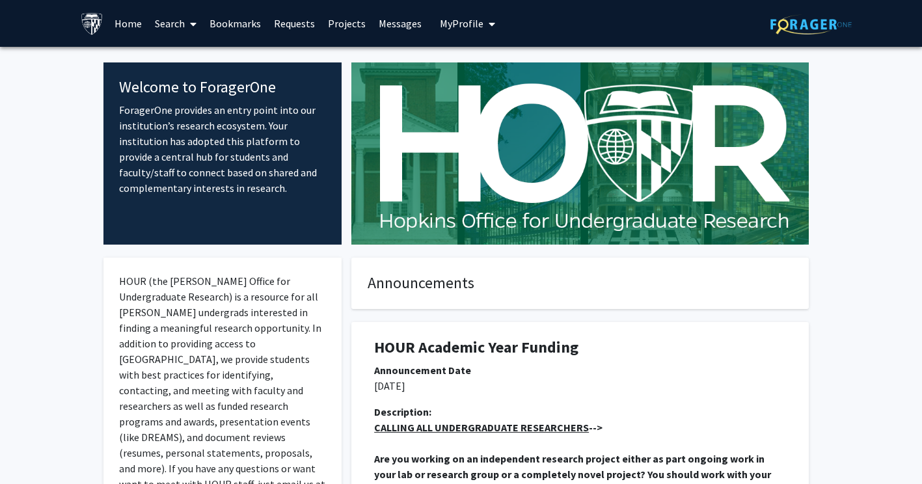
click at [470, 16] on button "My Profile" at bounding box center [467, 23] width 63 height 47
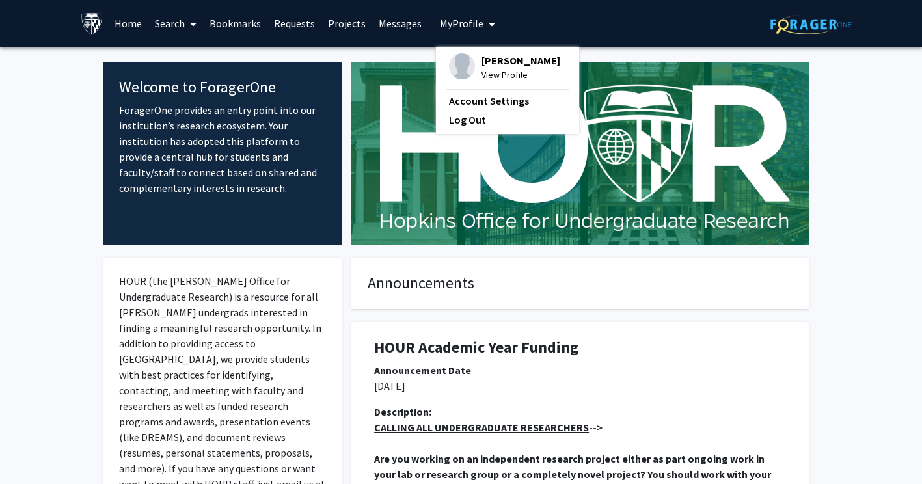
click at [489, 72] on span "View Profile" at bounding box center [521, 75] width 79 height 14
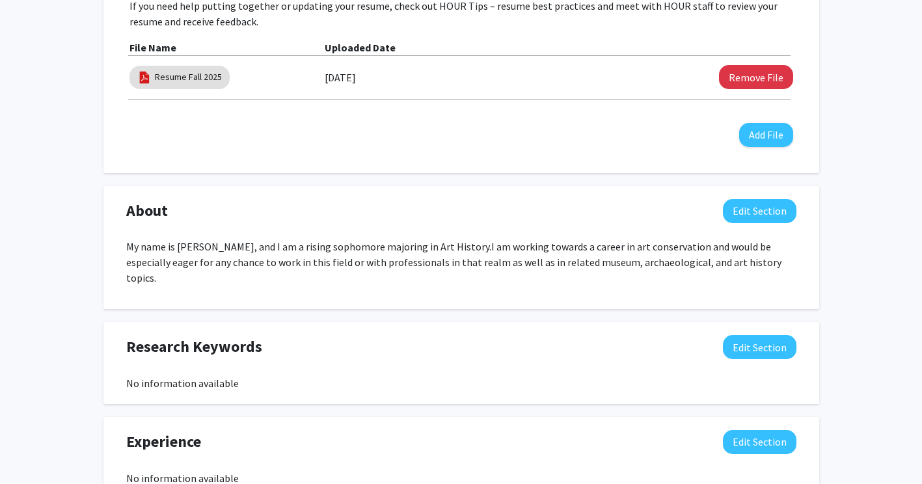
scroll to position [483, 0]
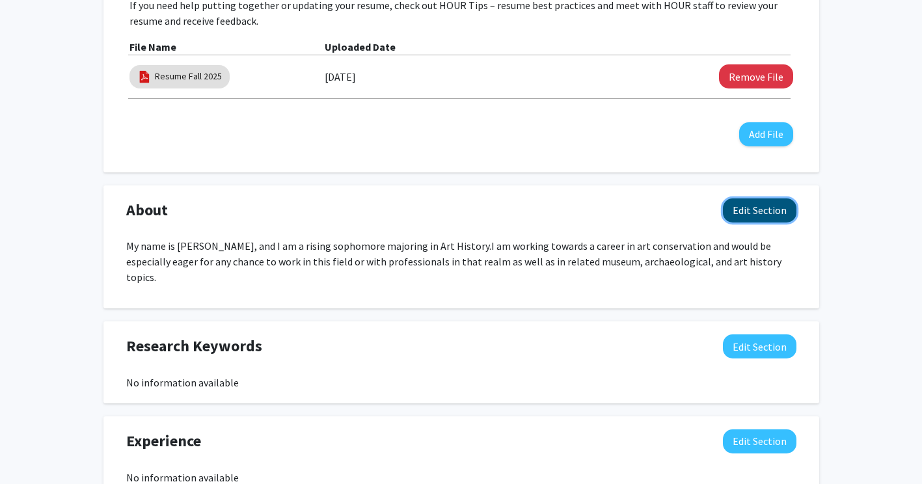
click at [755, 208] on button "Edit Section" at bounding box center [760, 210] width 74 height 24
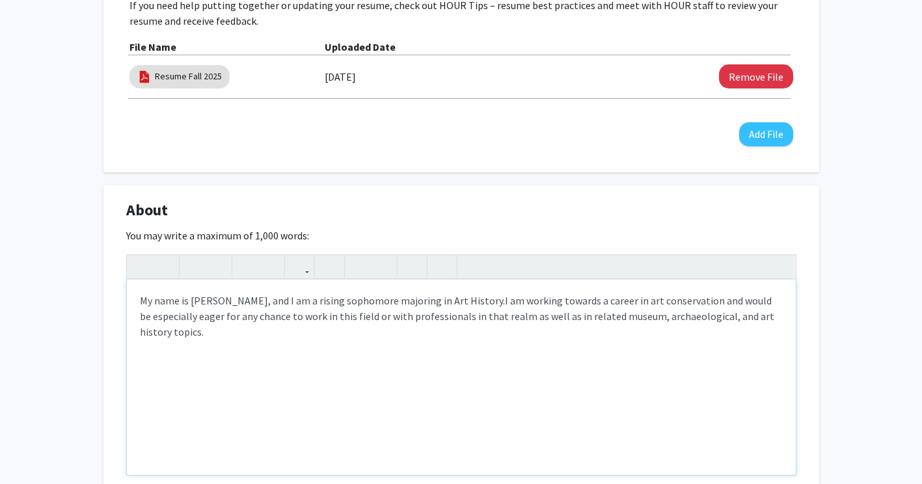
click at [559, 319] on span "I am working towards a career in art conservation and would be especially eager…" at bounding box center [457, 316] width 634 height 44
click at [148, 334] on span "I am working towards a career in art conservation and would be especially eager…" at bounding box center [457, 316] width 634 height 44
type textarea "<p>My name is [PERSON_NAME], and I am a rising sophomore majoring in Art Histor…"
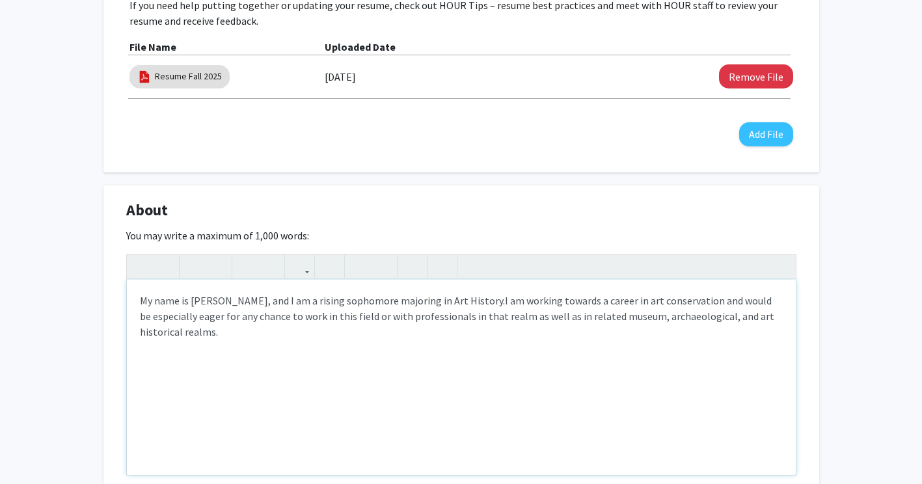
click at [409, 374] on div "My name is [PERSON_NAME], and I am a rising sophomore majoring in Art History. …" at bounding box center [461, 377] width 669 height 195
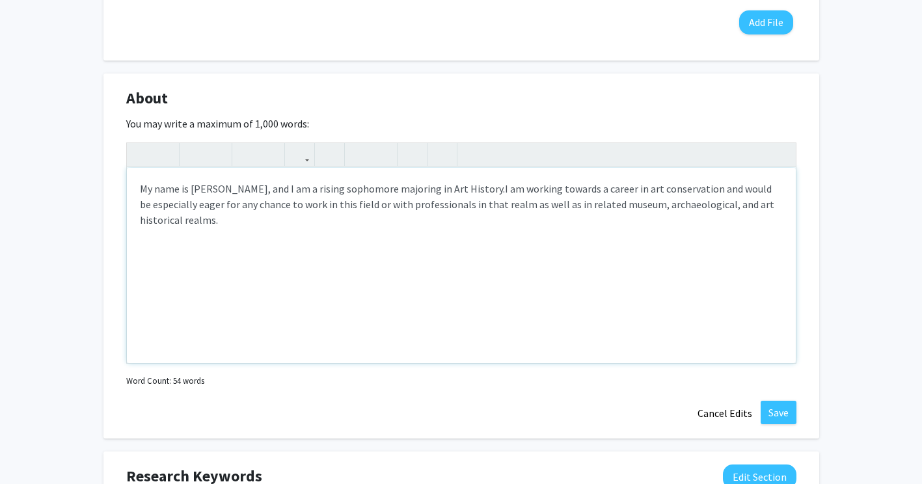
scroll to position [605, 0]
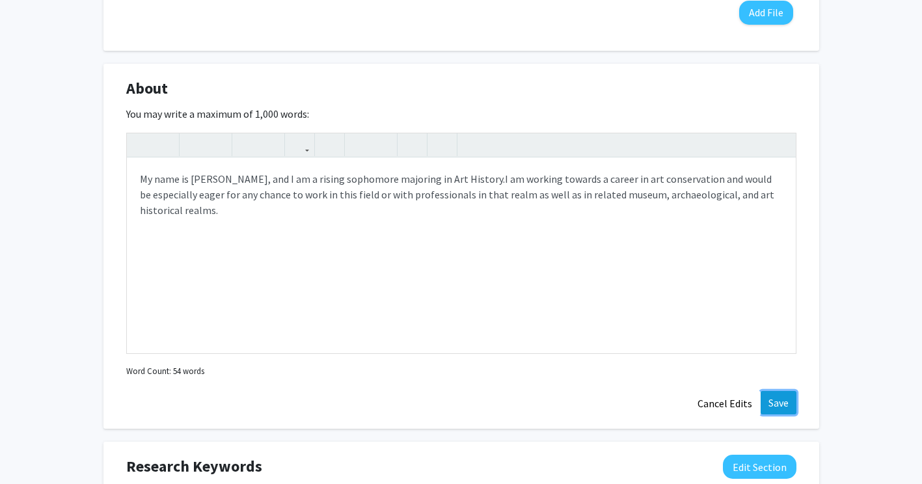
click at [776, 403] on button "Save" at bounding box center [779, 402] width 36 height 23
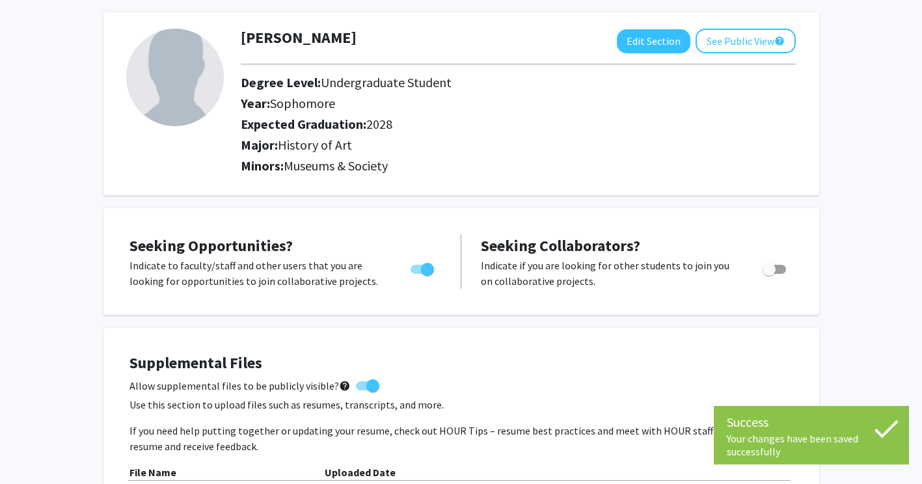
scroll to position [0, 0]
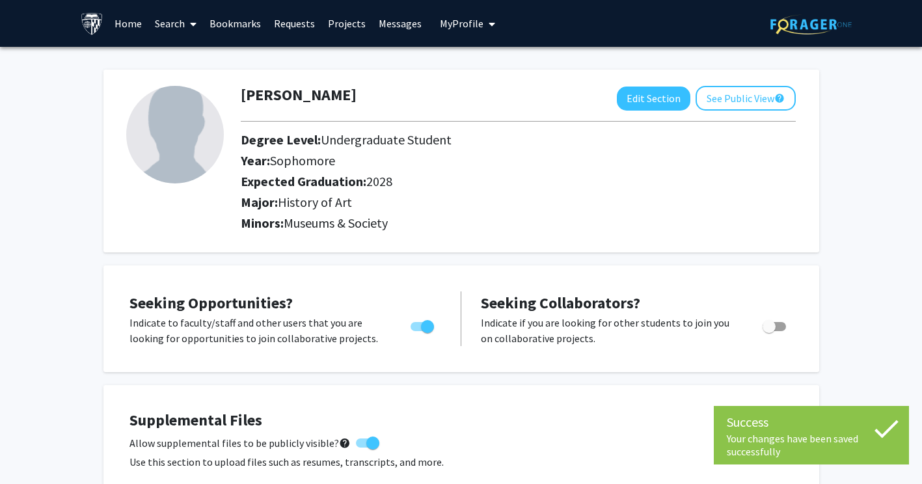
click at [120, 22] on link "Home" at bounding box center [128, 24] width 40 height 46
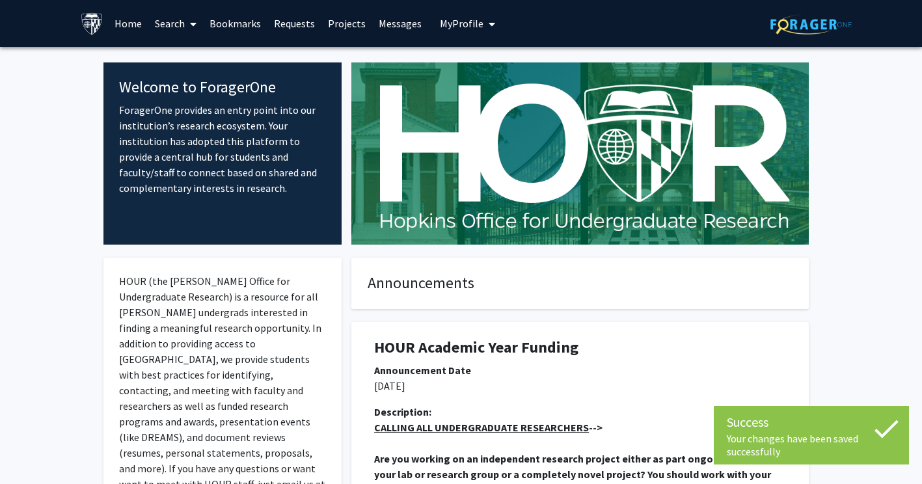
click at [83, 26] on img at bounding box center [92, 23] width 23 height 23
